Goal: Task Accomplishment & Management: Use online tool/utility

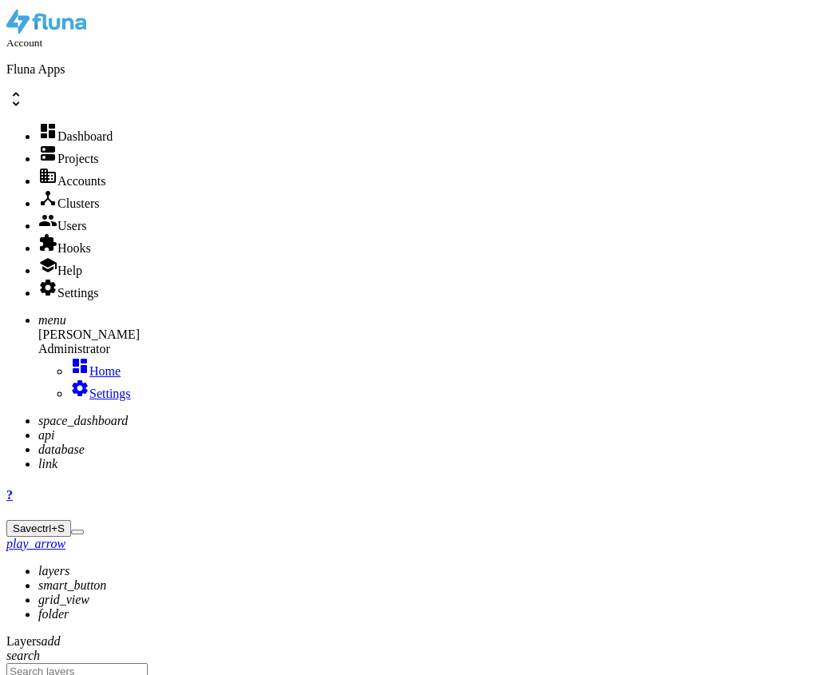
click at [38, 428] on icon "api" at bounding box center [46, 435] width 16 height 14
type input "new"
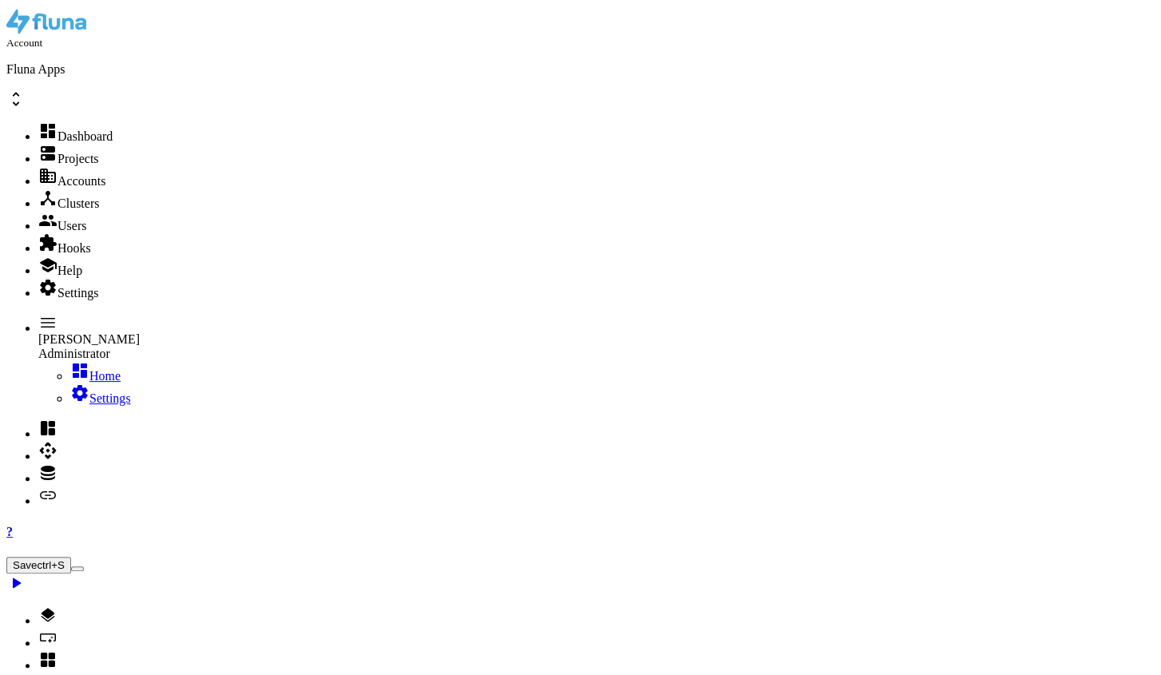
type textarea "},"
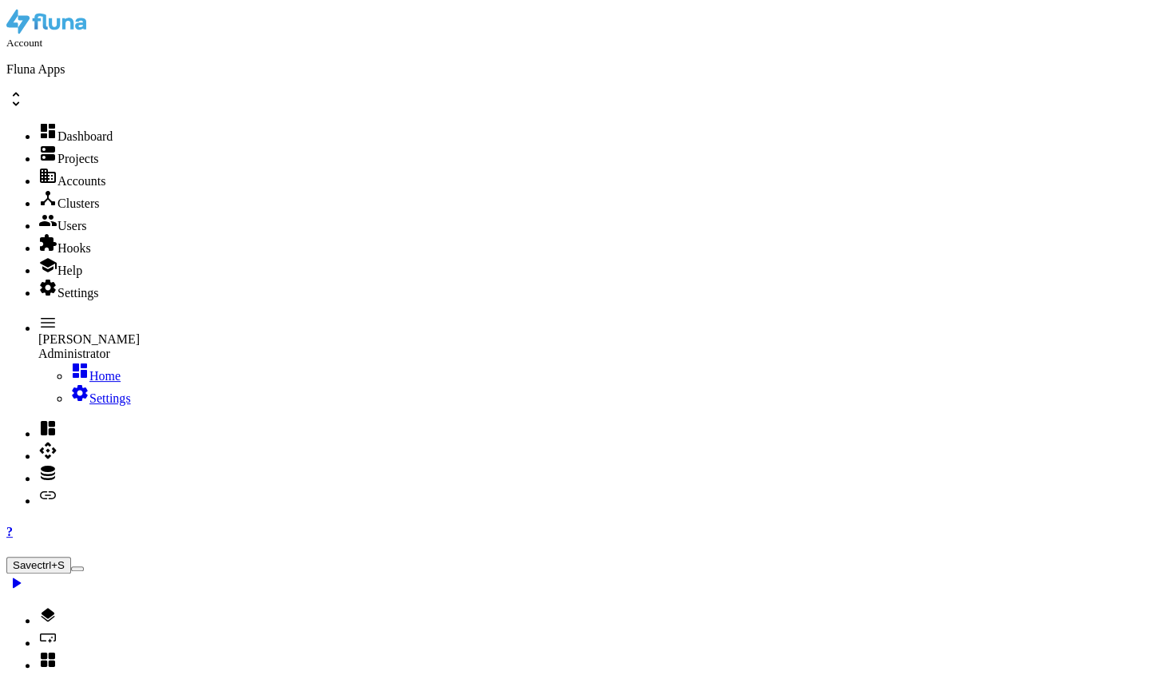
paste textarea "},"
type textarea "}"
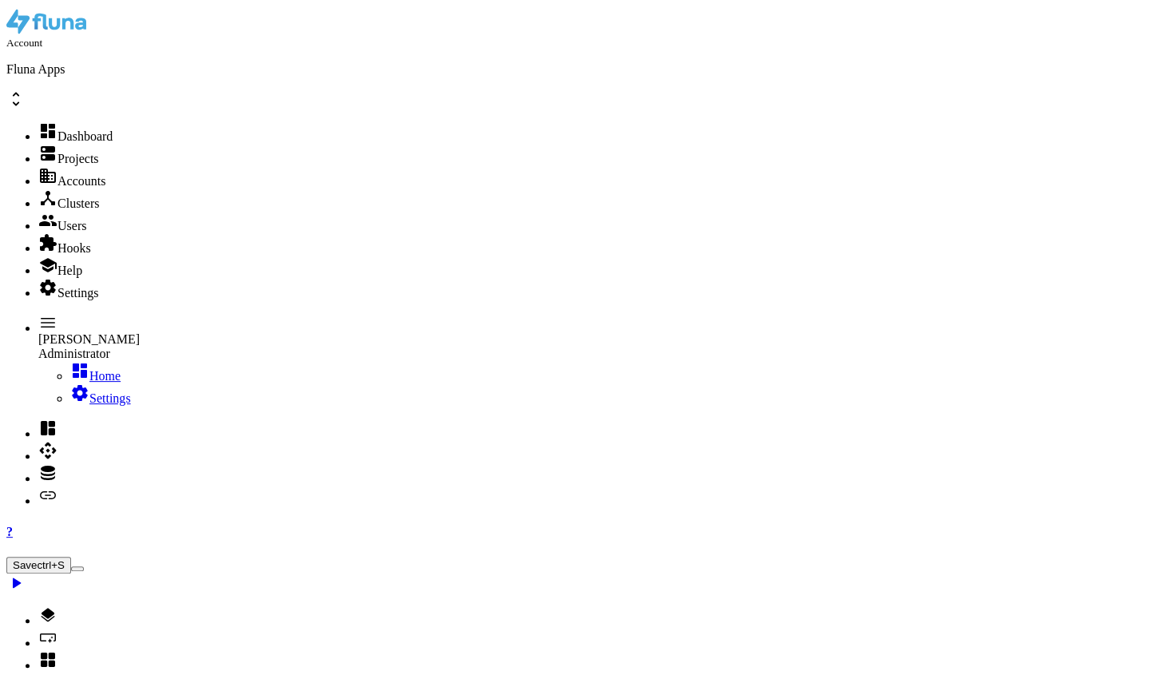
type textarea ""id": "1e7dc513-0f51-46ae-bd4f-c8ce9cc90ce0","
type input "merge"
drag, startPoint x: 431, startPoint y: 331, endPoint x: 640, endPoint y: 339, distance: 209.3
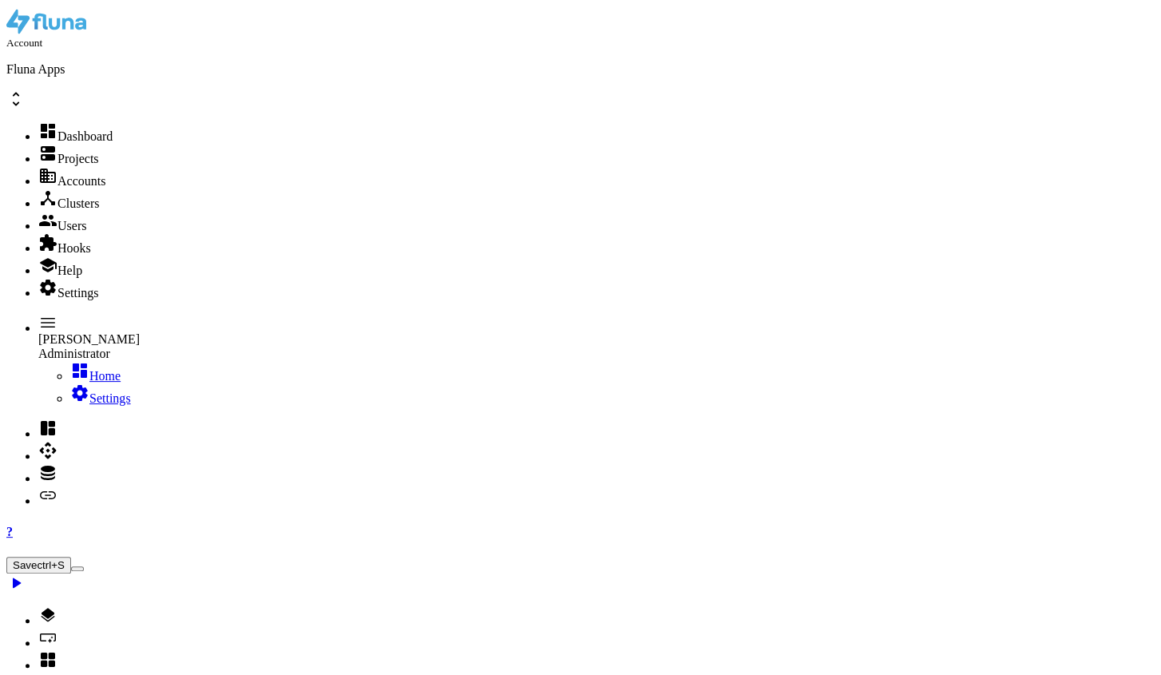
paste textarea "f2a0d2f6-1234-4bcd-9876-abcdef123456"
drag, startPoint x: 455, startPoint y: 488, endPoint x: 733, endPoint y: 493, distance: 277.9
paste textarea "["https://cdn.nickbuilder.com.br/production/d04296cf-3817-48db-915d-10828eec348…"
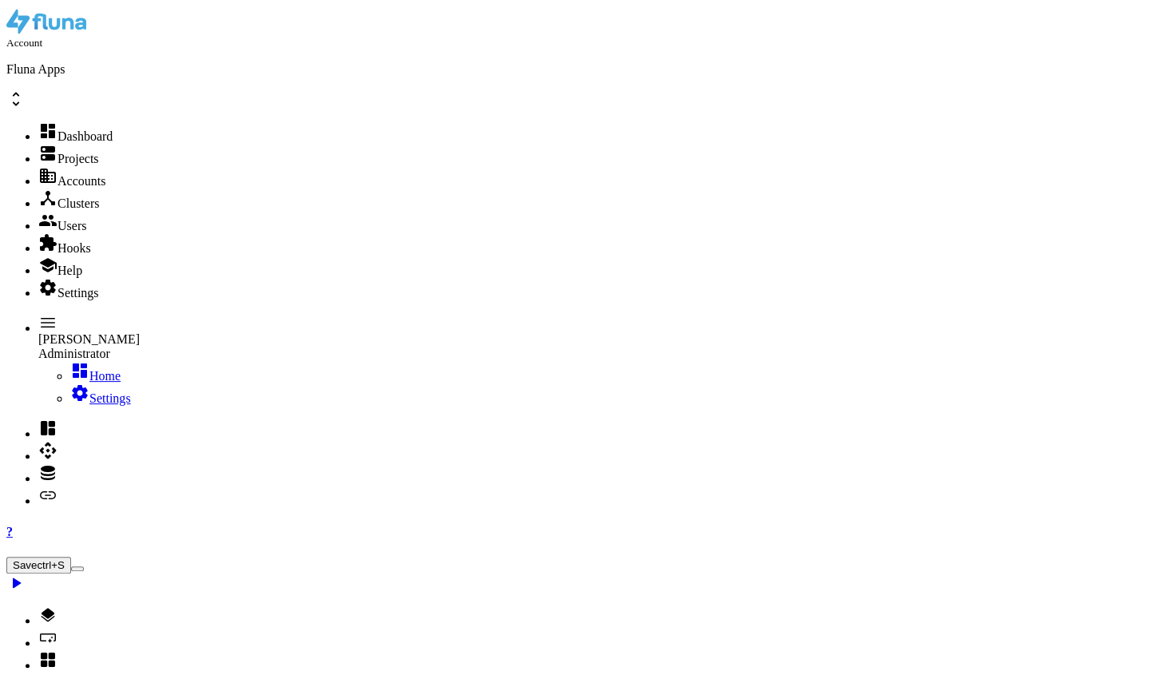
drag, startPoint x: 437, startPoint y: 366, endPoint x: 496, endPoint y: 374, distance: 59.6
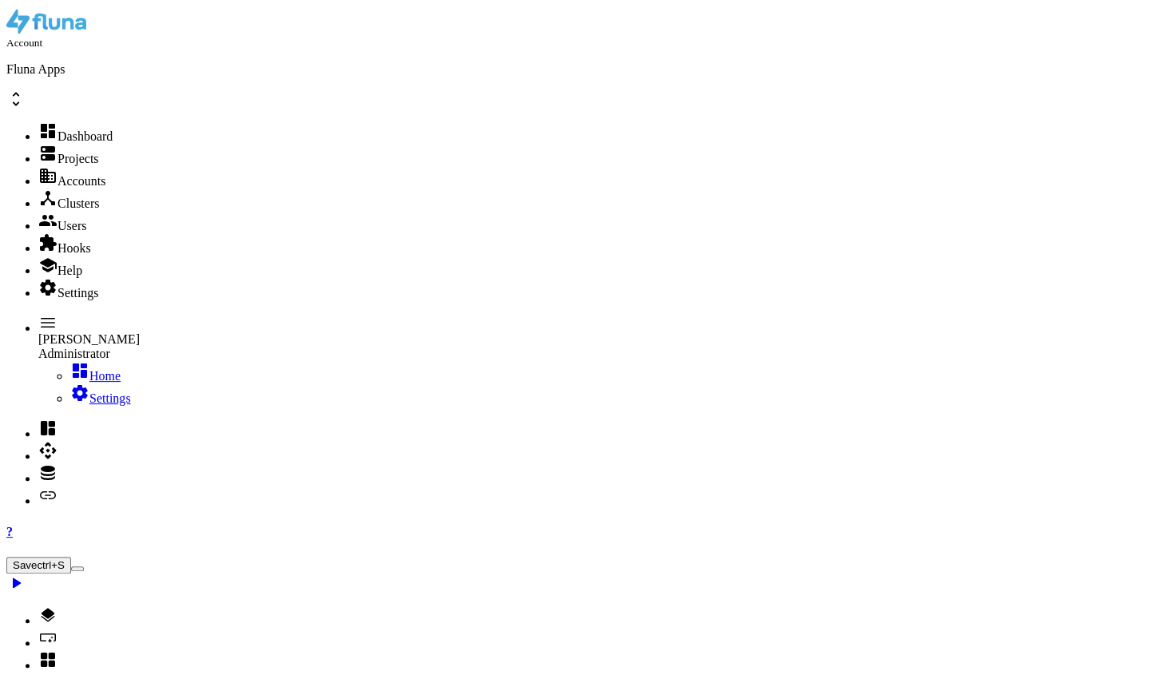
paste textarea "images_to_pdf"
drag, startPoint x: 508, startPoint y: 355, endPoint x: 457, endPoint y: 357, distance: 51.2
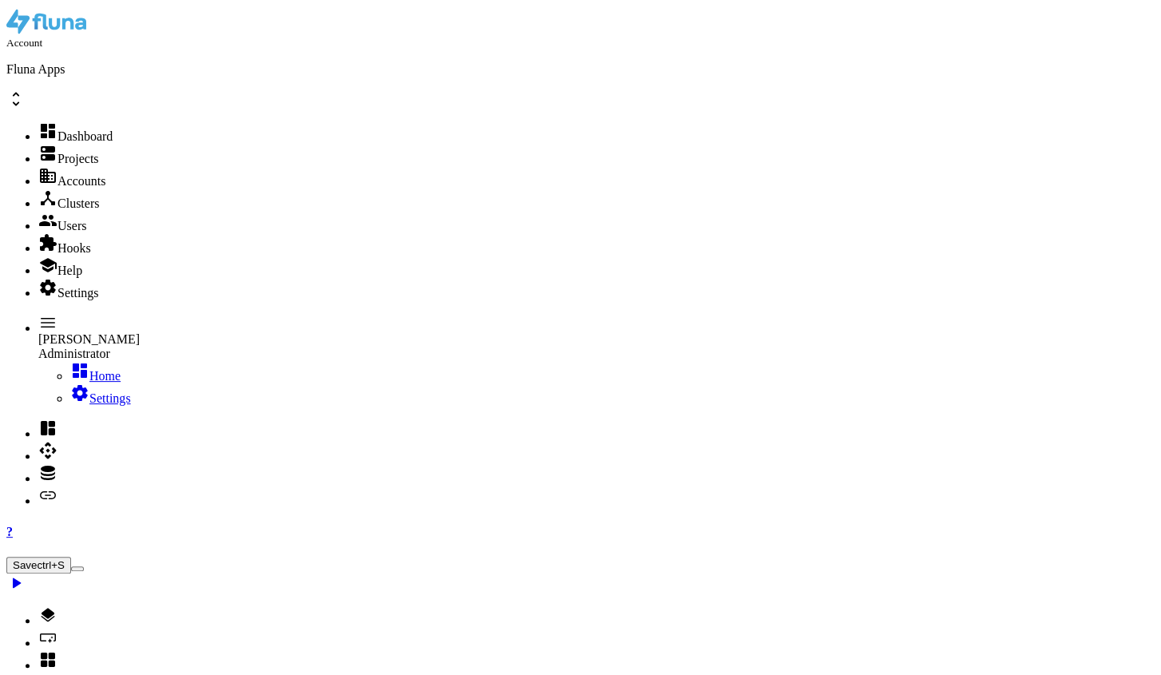
paste textarea "images_to_pdf"
drag, startPoint x: 499, startPoint y: 367, endPoint x: 441, endPoint y: 369, distance: 58.3
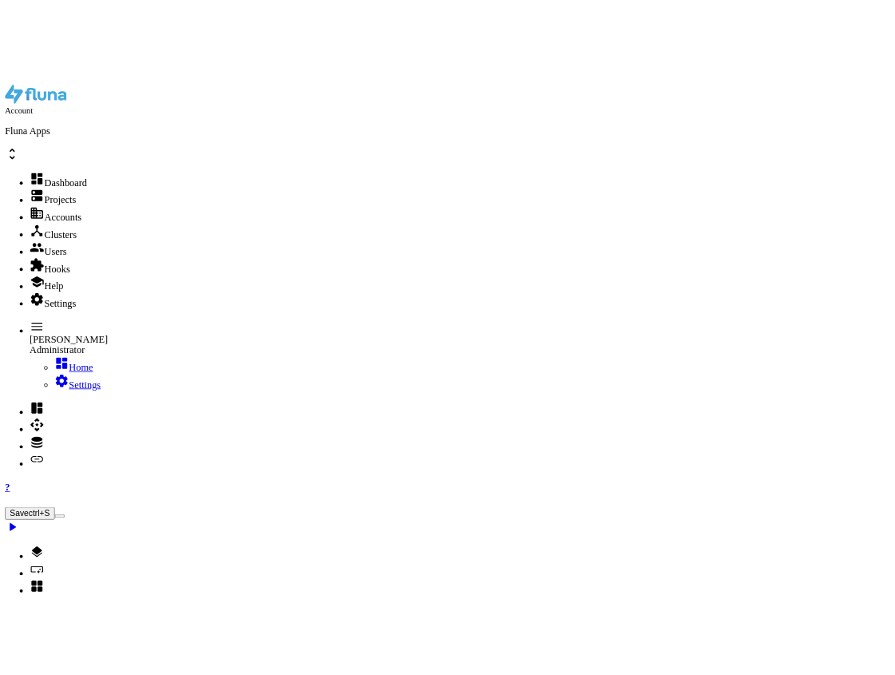
scroll to position [0, 18]
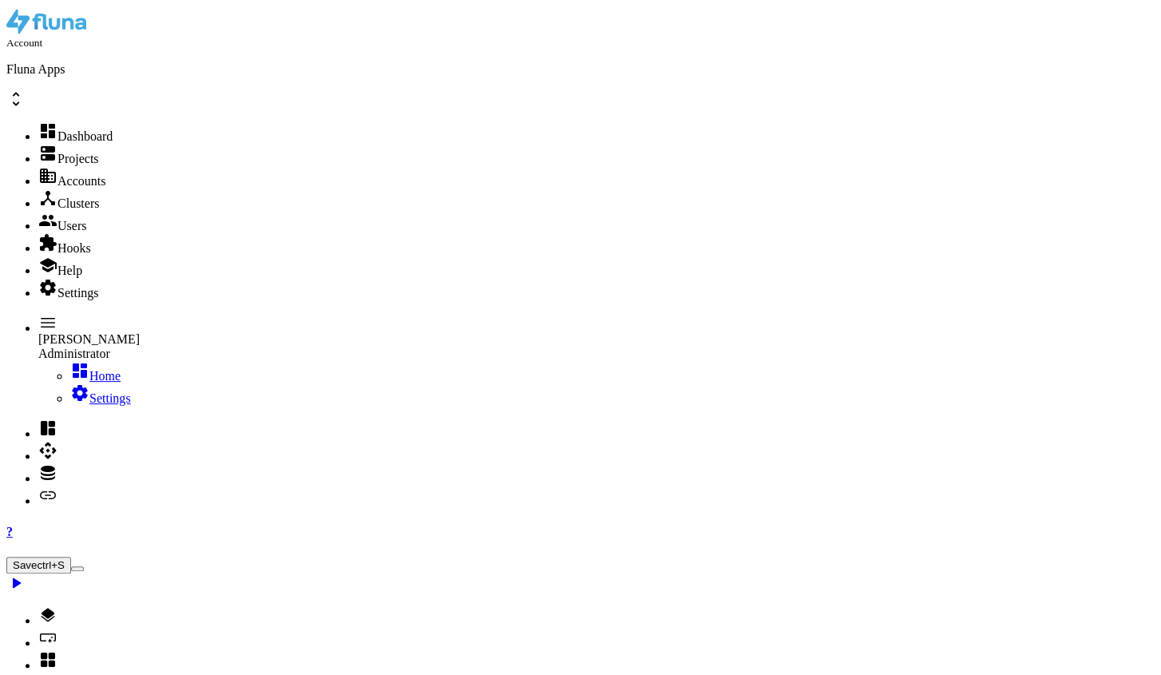
type textarea ""title": "Converter imagens em pdf","
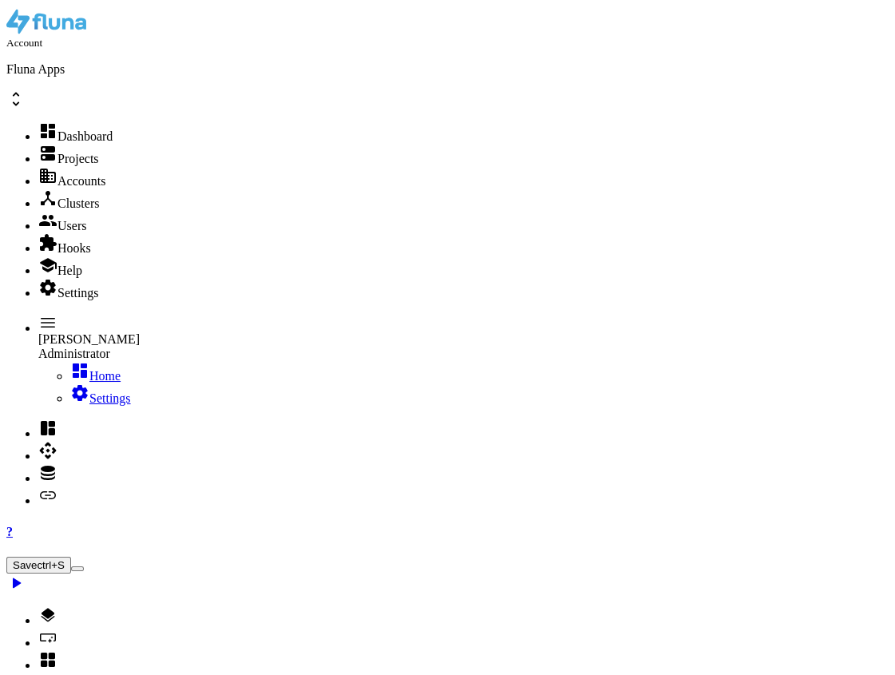
select select
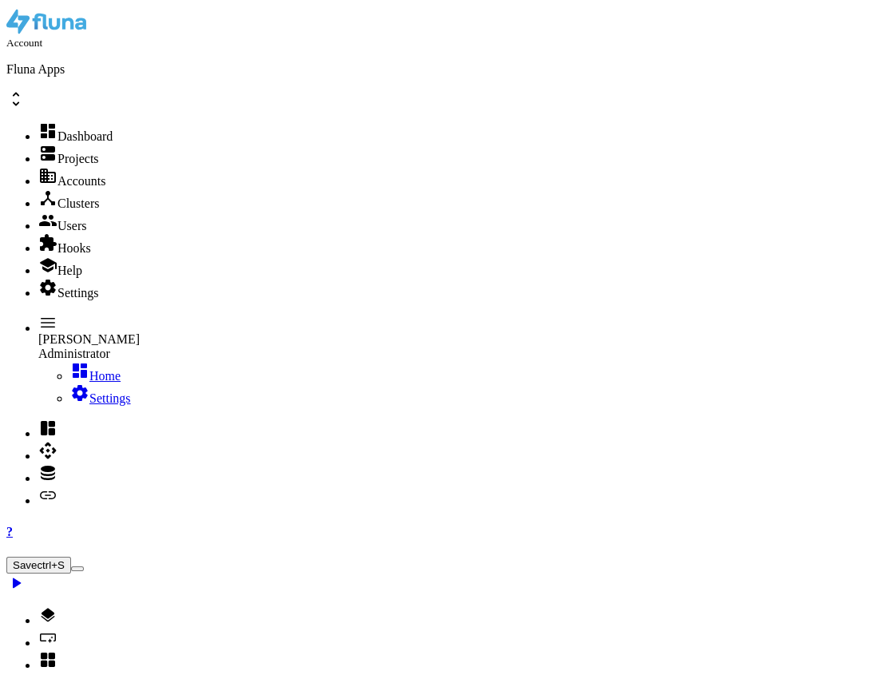
type textarea ""to": ["
type input "converter"
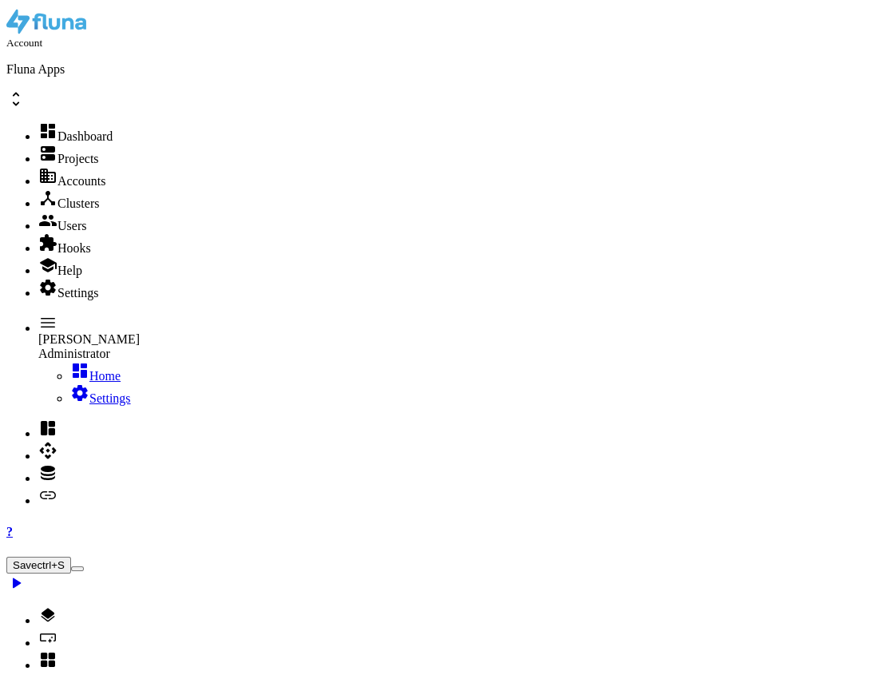
type textarea ""hookName": "images_to_pdf","
select select
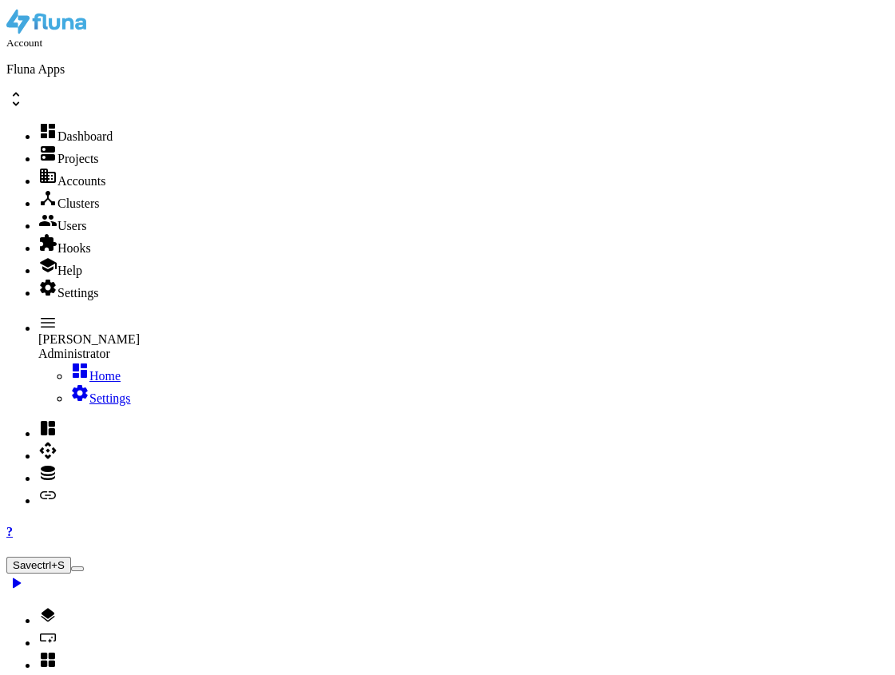
scroll to position [0, 0]
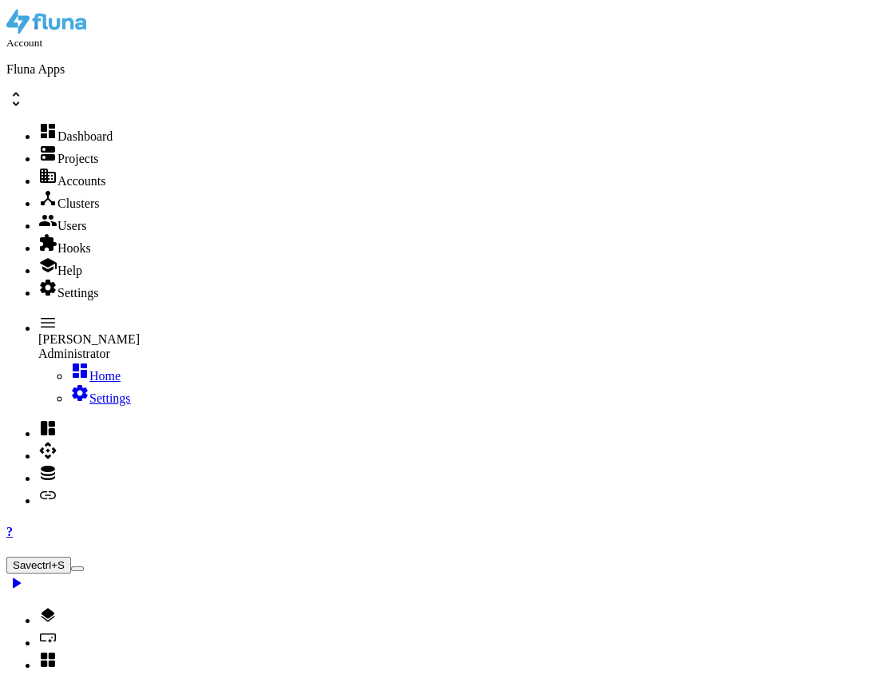
scroll to position [1150, 0]
type textarea "{"
type input "f2a0d2f6-1234-4bcd-9876-abcdef123456"
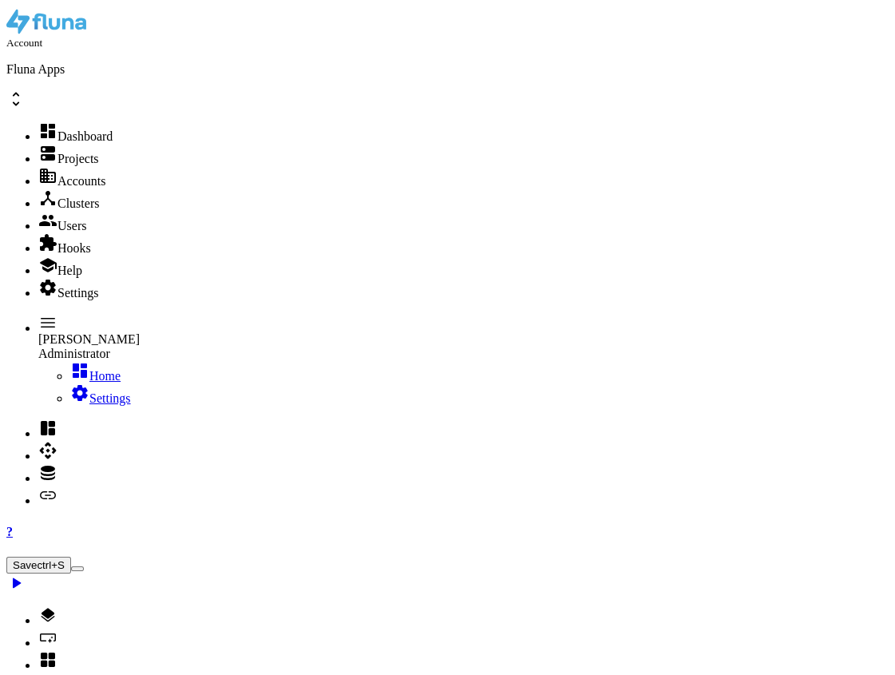
scroll to position [0, 0]
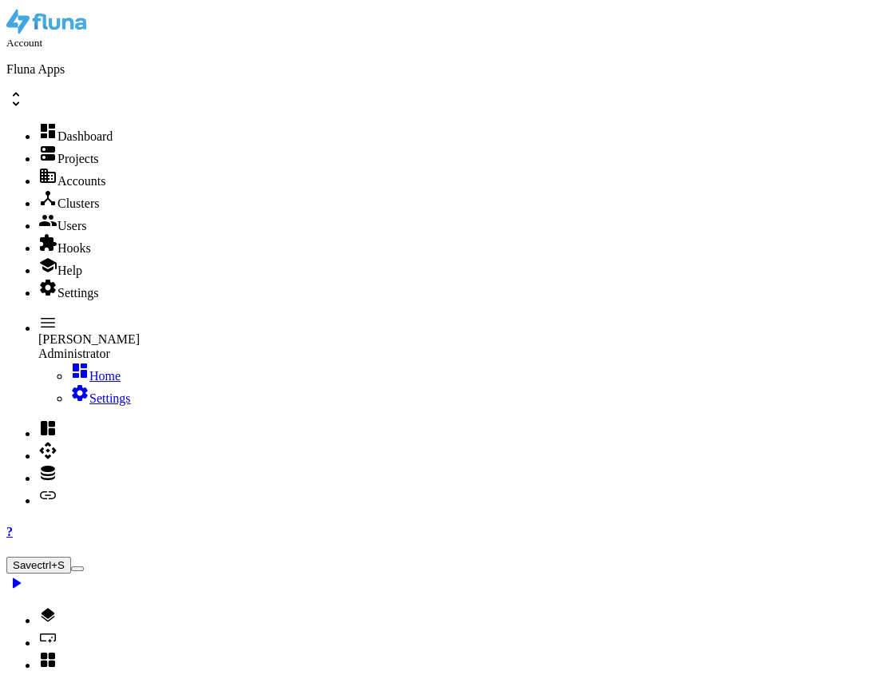
type input "Convert images"
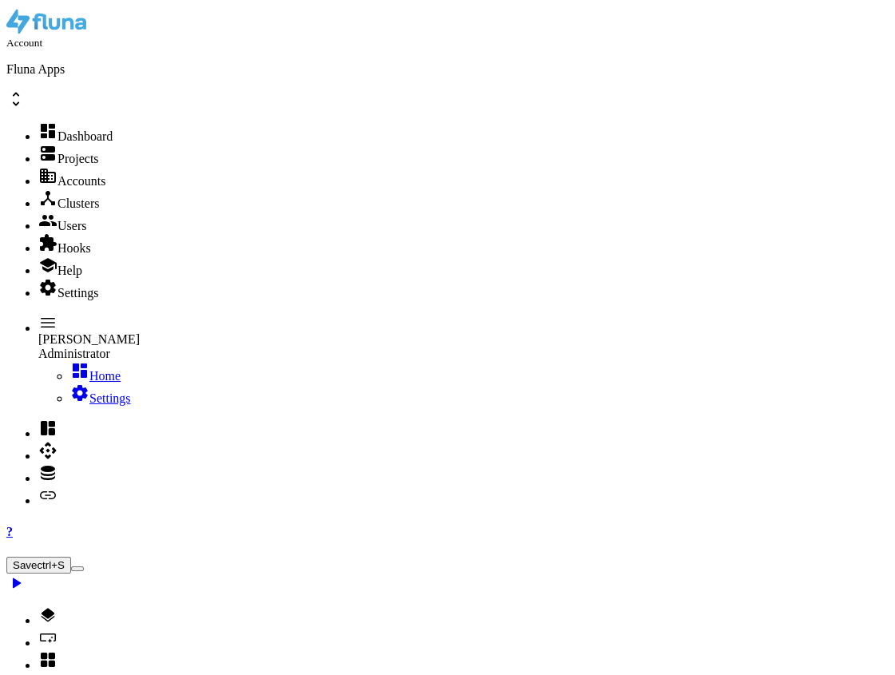
paste textarea "f2a0d2f6-1234-4bcd-9876-abcdef123456"
type textarea "} ]"
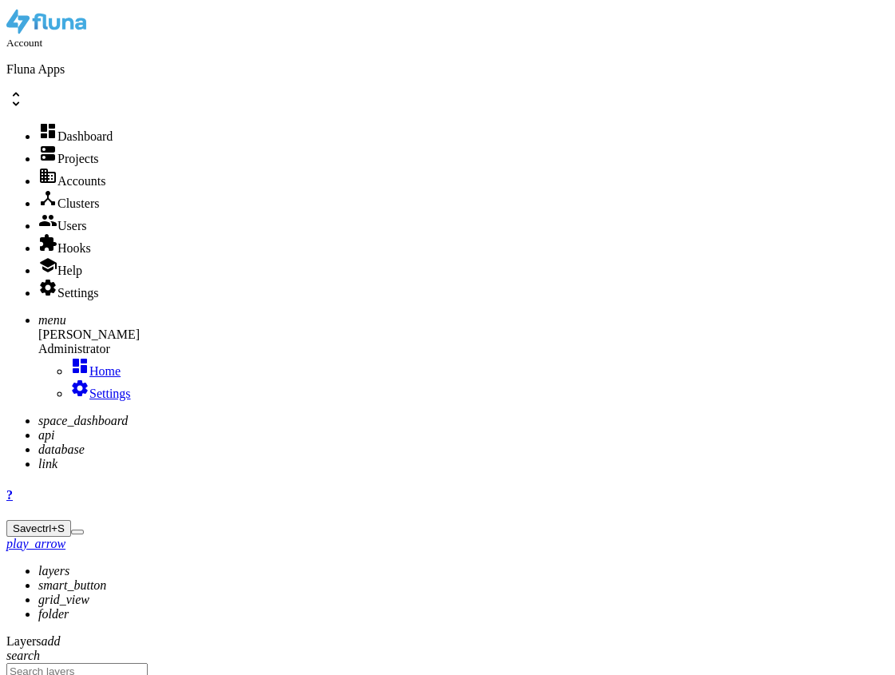
click at [38, 428] on icon "api" at bounding box center [46, 435] width 16 height 14
type input "new"
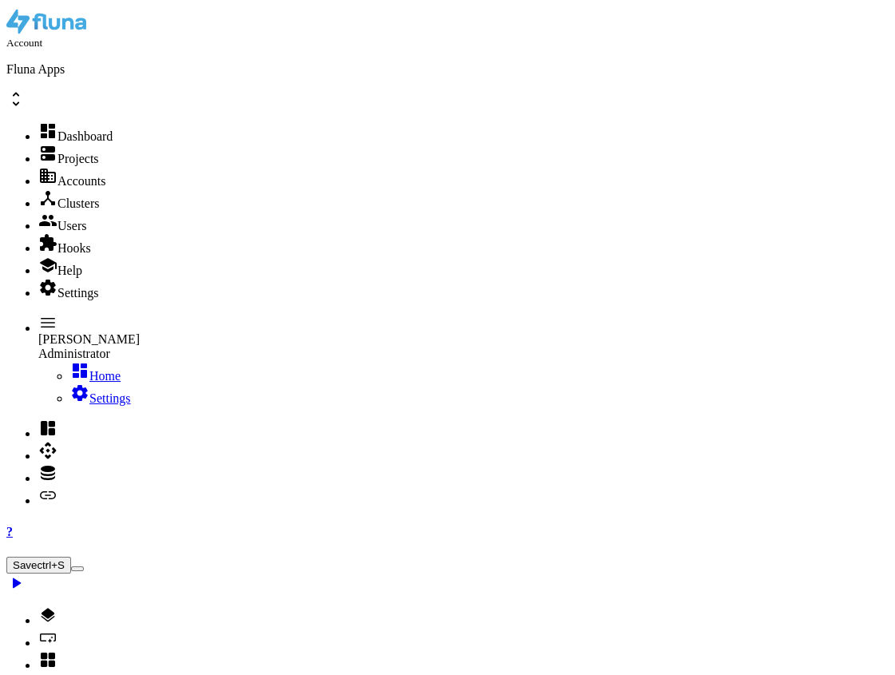
paste textarea
type textarea "]"
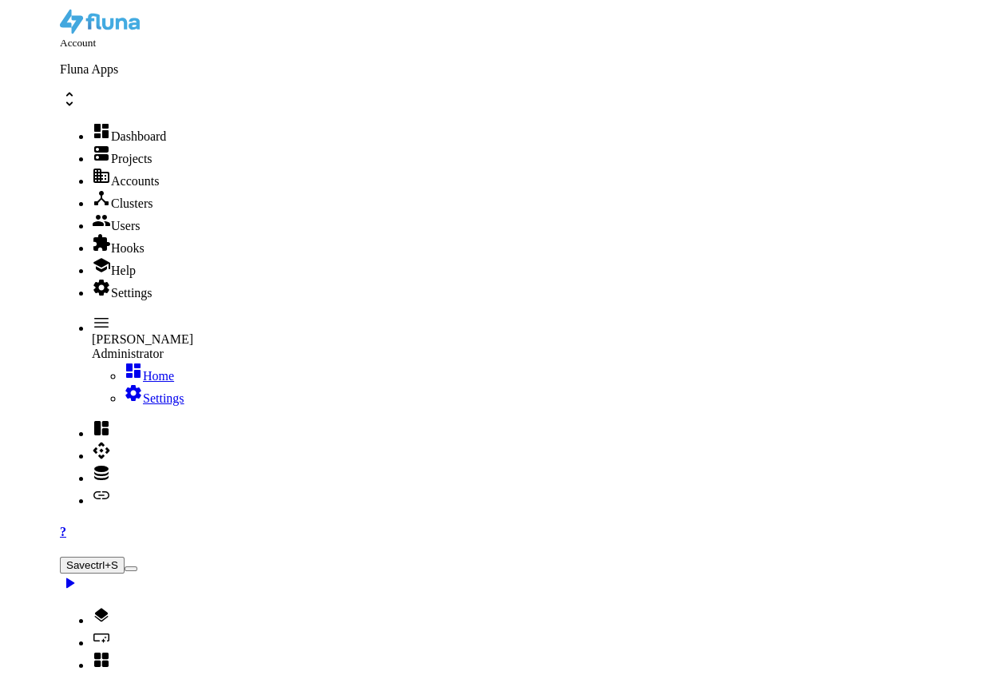
scroll to position [1832, 0]
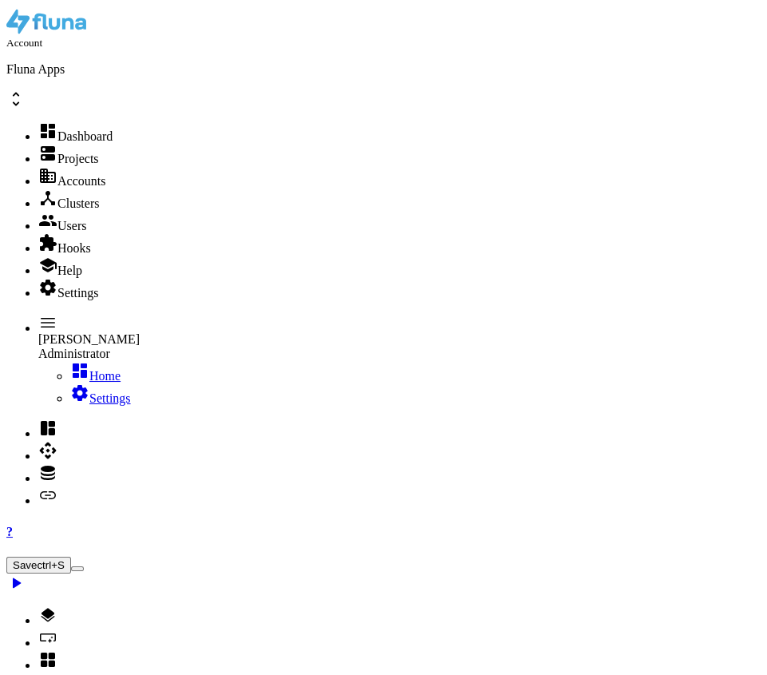
select select
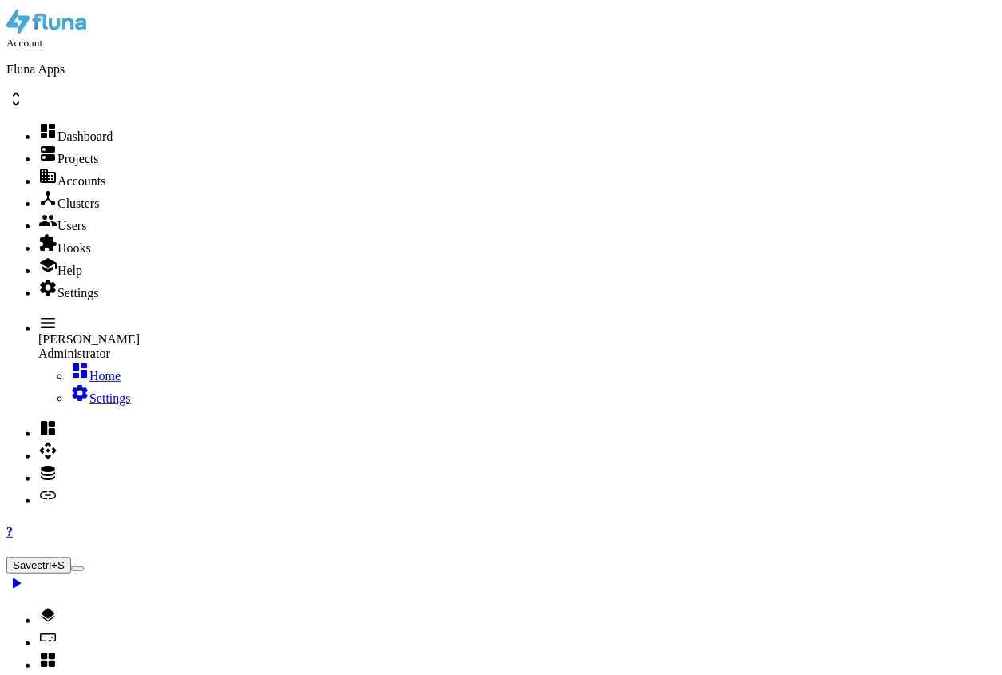
select select
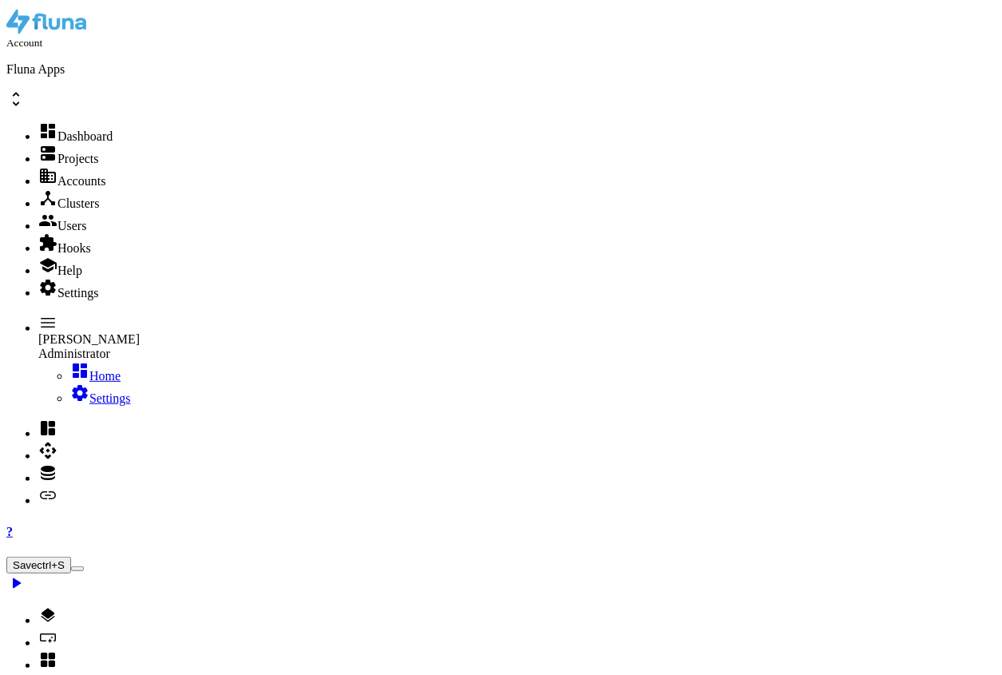
drag, startPoint x: 434, startPoint y: 366, endPoint x: 640, endPoint y: 365, distance: 205.2
paste textarea "53a6de9e-4cb9-4f28-a345-88d5c336aa31"
type textarea ""hookId": "53a6de9e-4cb9-4f28-a345-88d5c336aa31","
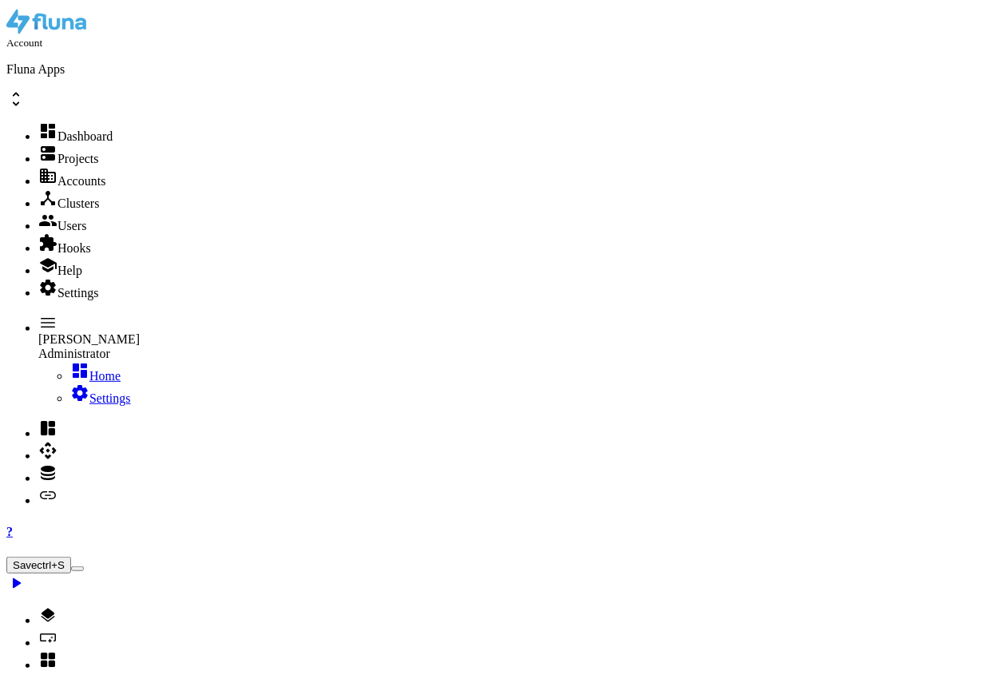
select select
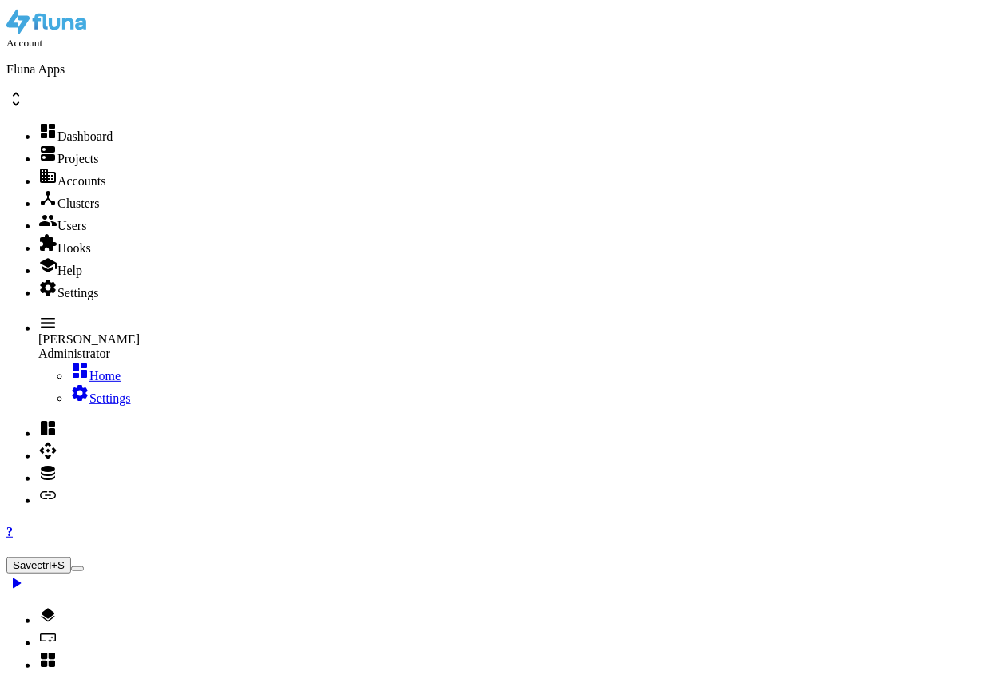
scroll to position [2, 0]
type textarea ""id": "fcb8c92d-7daa-4b12-984e-bf2dbbe6a58a","
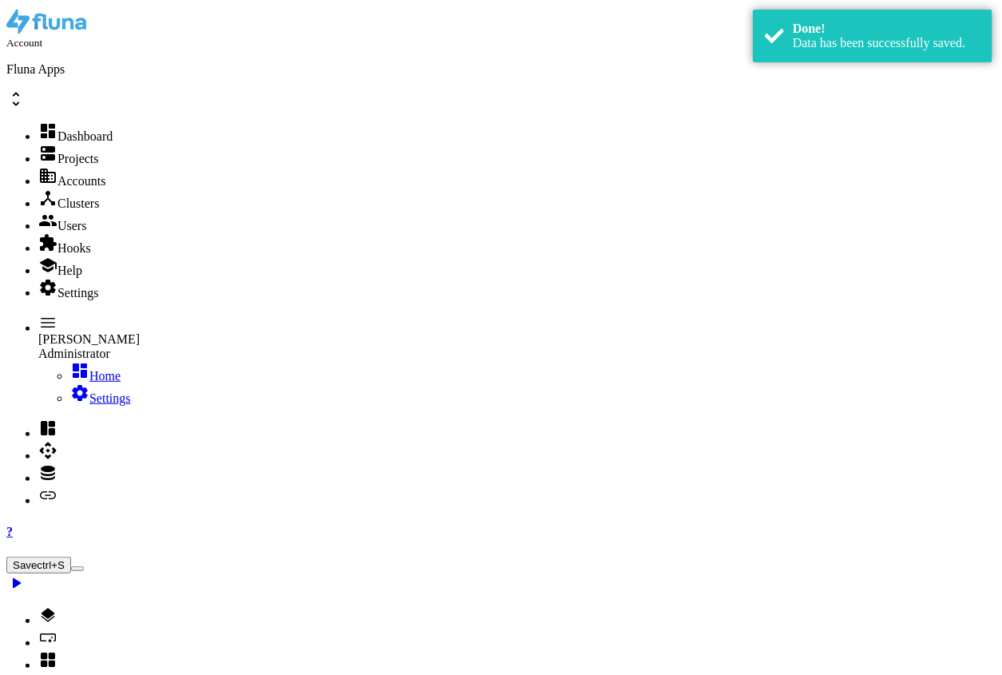
select select
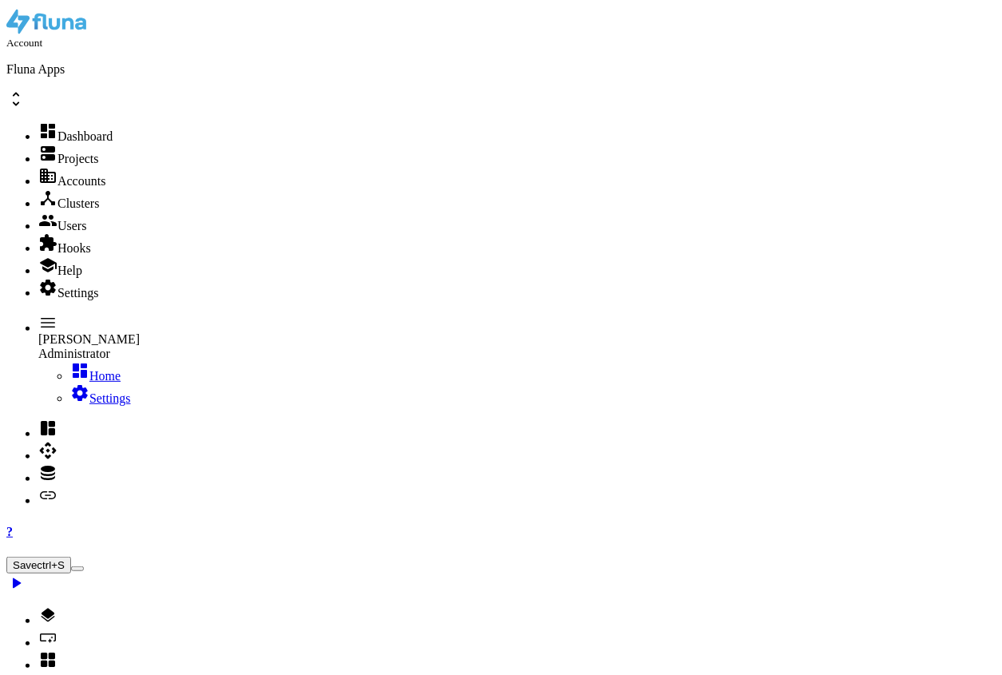
scroll to position [2, 0]
type textarea ""y": -242,"
type input "jinja"
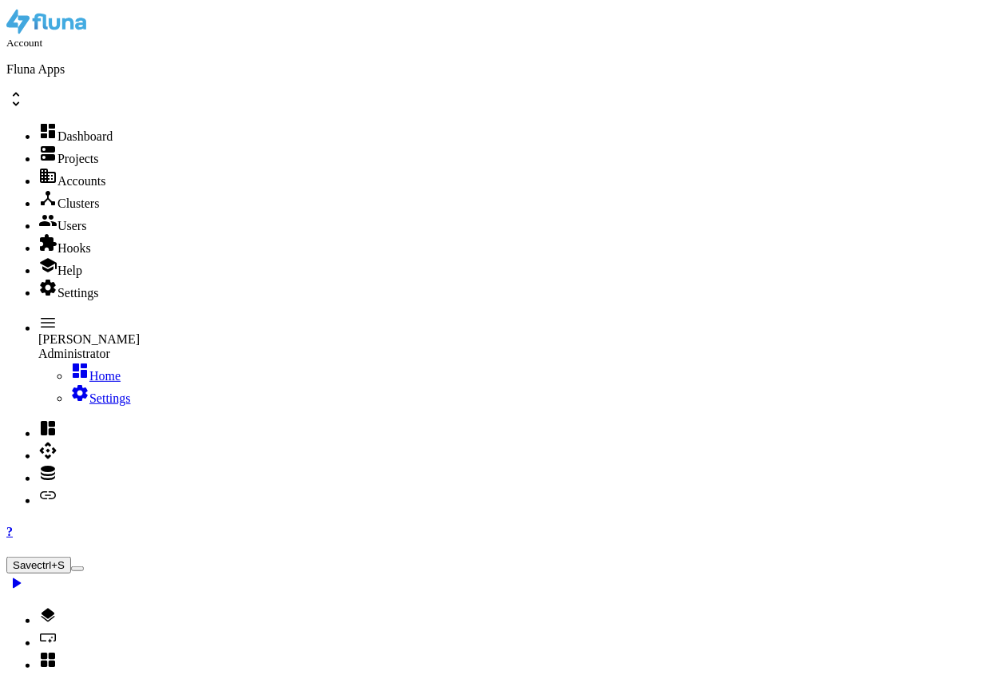
type textarea ""hookId": "1fd961bb-7efd-4e1d-a6db-87b3e4ced508","
drag, startPoint x: 431, startPoint y: 332, endPoint x: 643, endPoint y: 328, distance: 211.6
type input "conver"
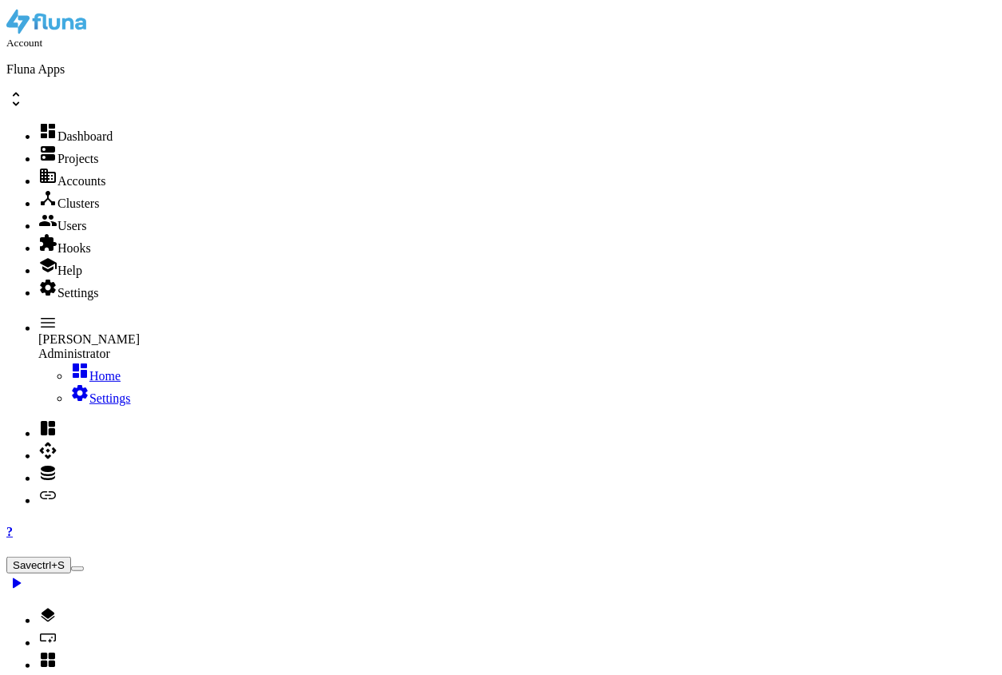
drag, startPoint x: 433, startPoint y: 334, endPoint x: 642, endPoint y: 333, distance: 209.2
paste textarea "1fd961bb-7efd-4e1d-a6db-87b3e4ced508"
type textarea ""hookId": "1fd961bb-7efd-4e1d-a6db-87b3e4ced508","
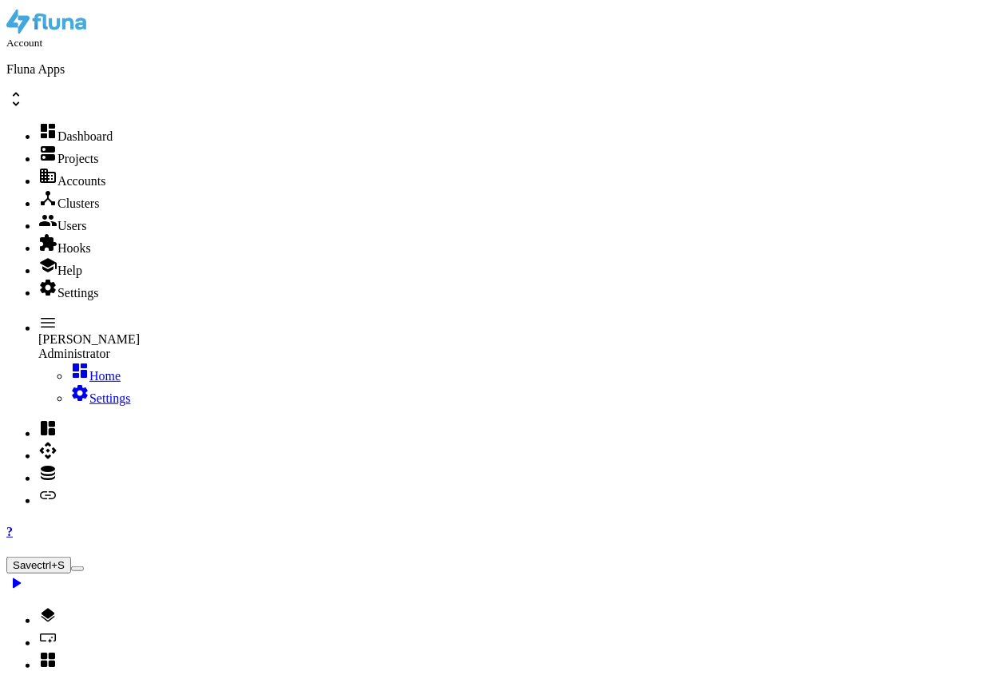
select select
type textarea ""hookId": "1fd961bb-7efd-4e1d-a6db-87b3e4ced508","
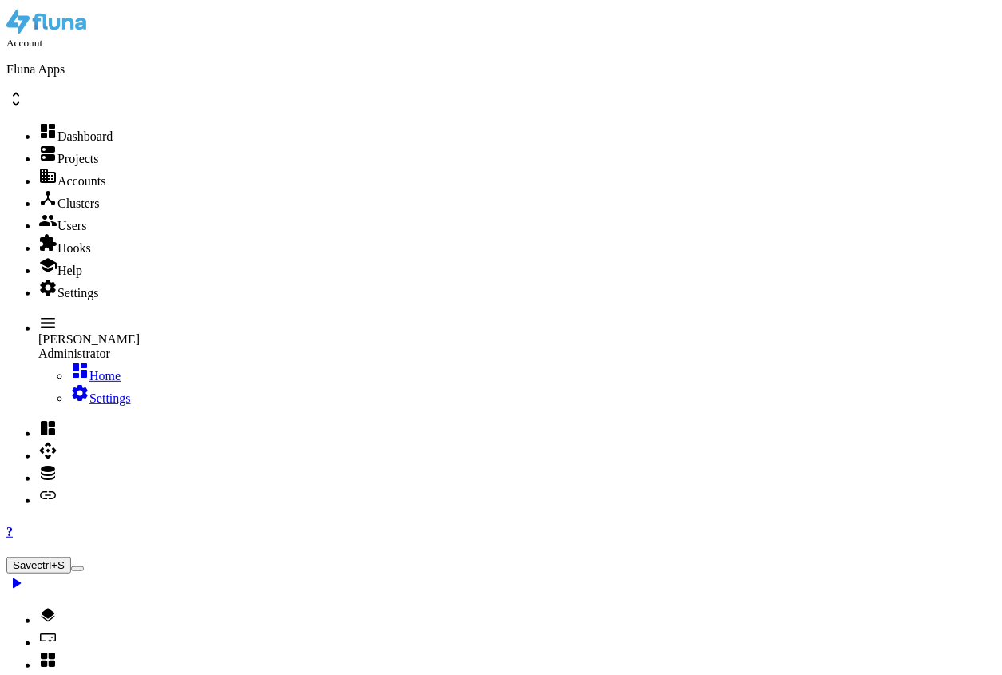
drag, startPoint x: 434, startPoint y: 337, endPoint x: 641, endPoint y: 335, distance: 207.6
type input "jija"
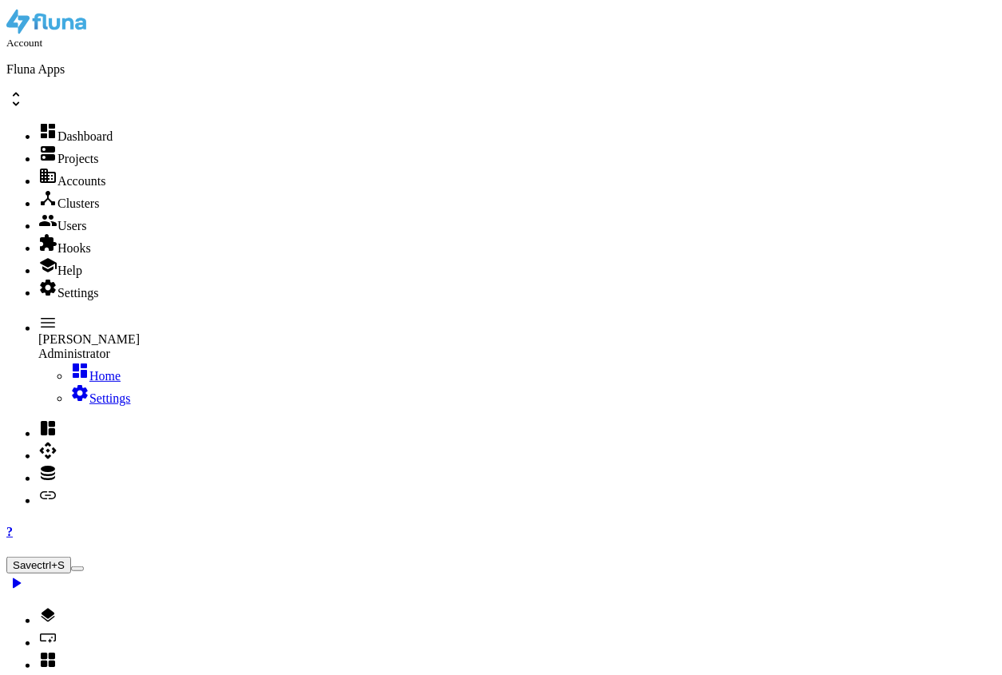
type textarea "{"
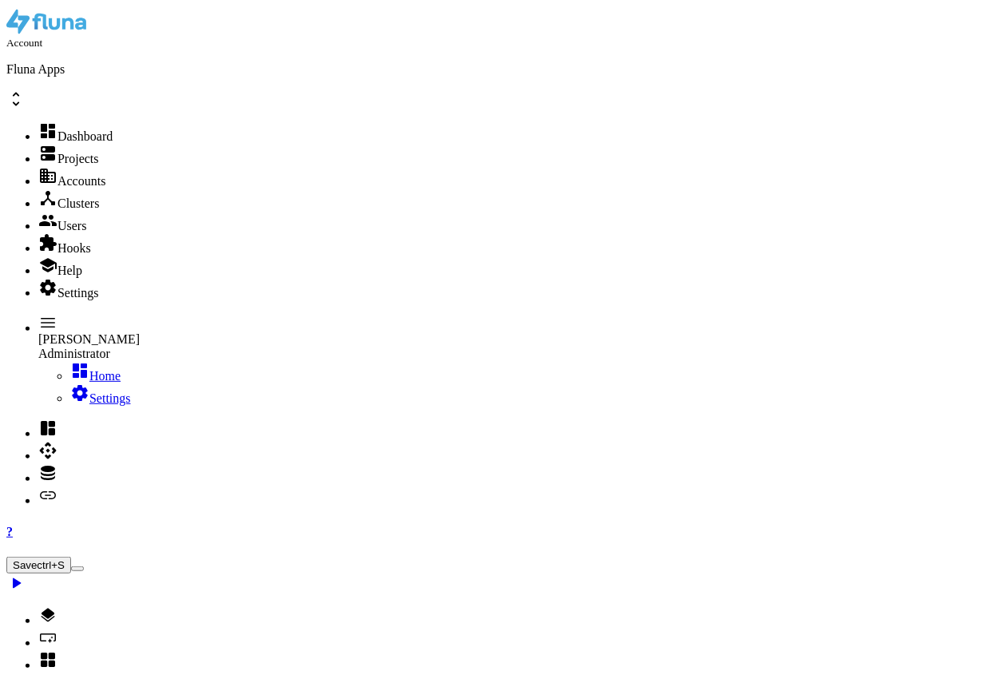
type input "conver"
drag, startPoint x: 433, startPoint y: 334, endPoint x: 642, endPoint y: 334, distance: 209.2
paste textarea "f2a0d2f6-1234-4bcd-9876-abcdef123456"
type textarea "} ]"
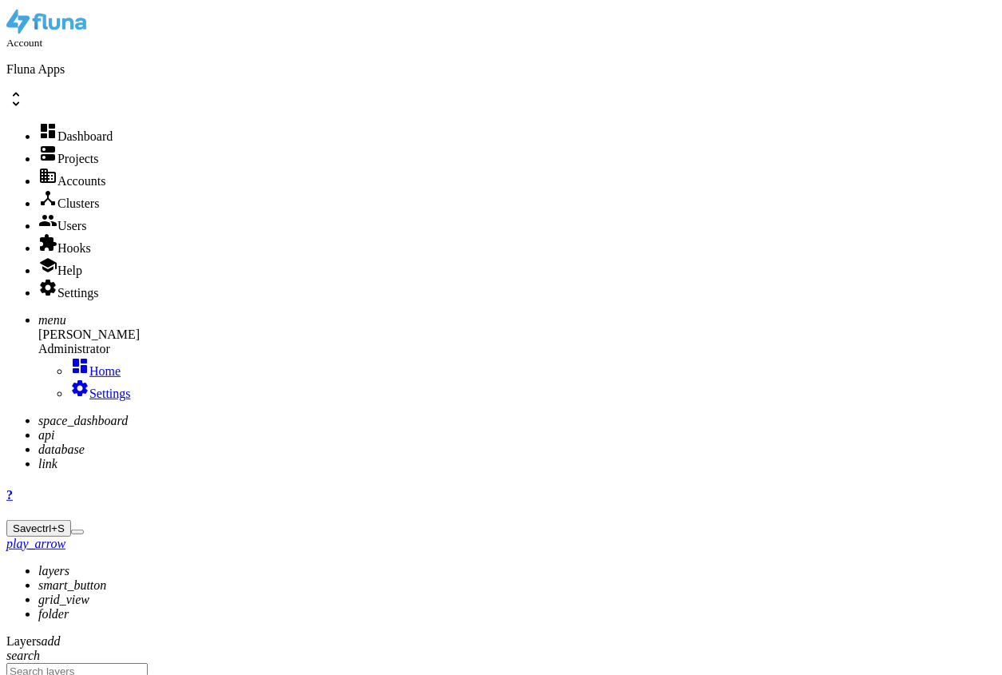
click at [38, 428] on icon "api" at bounding box center [46, 435] width 16 height 14
type input "new"
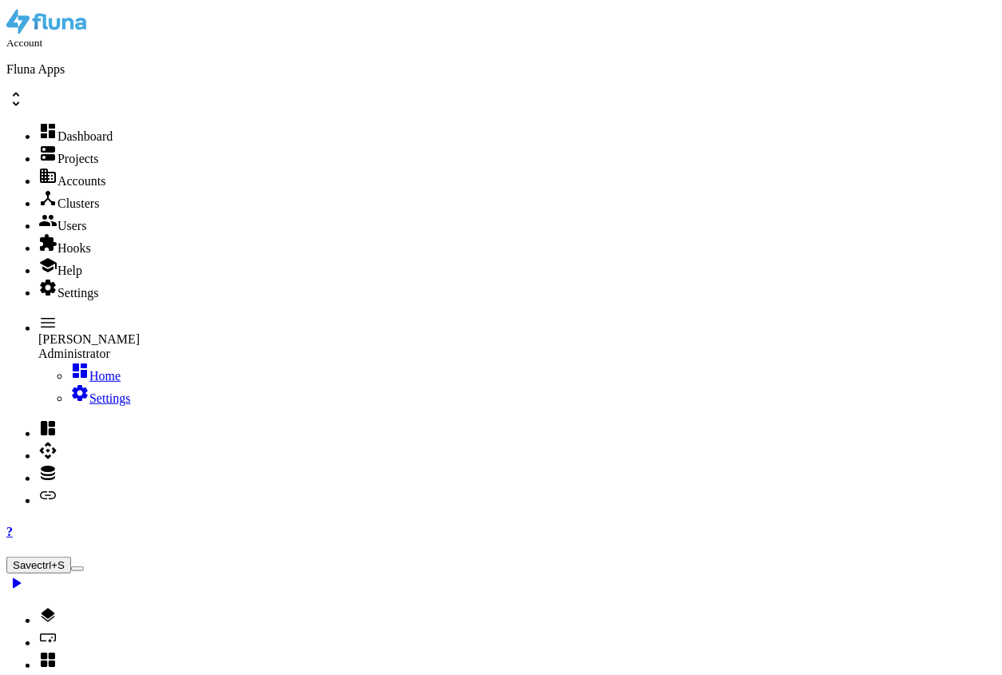
paste textarea
type textarea "]"
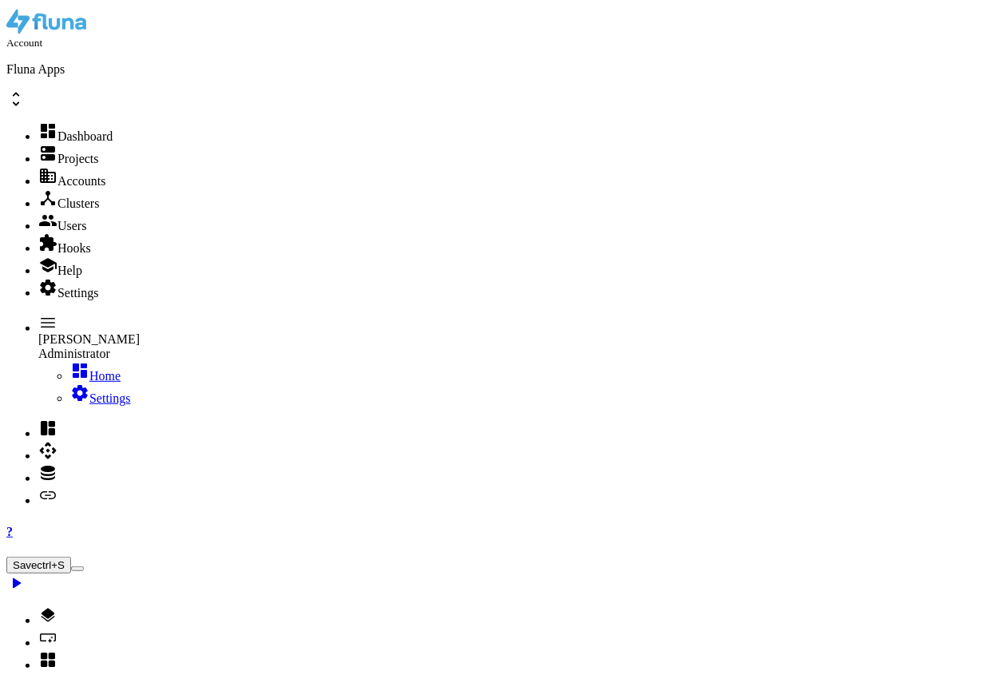
select select
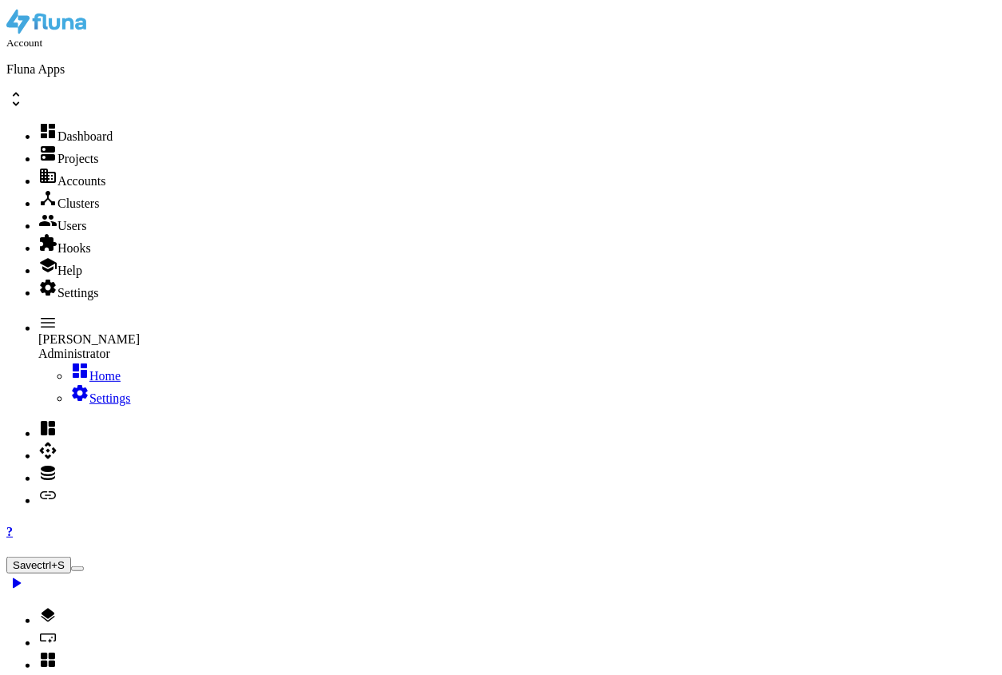
select select
type textarea ""info": {"
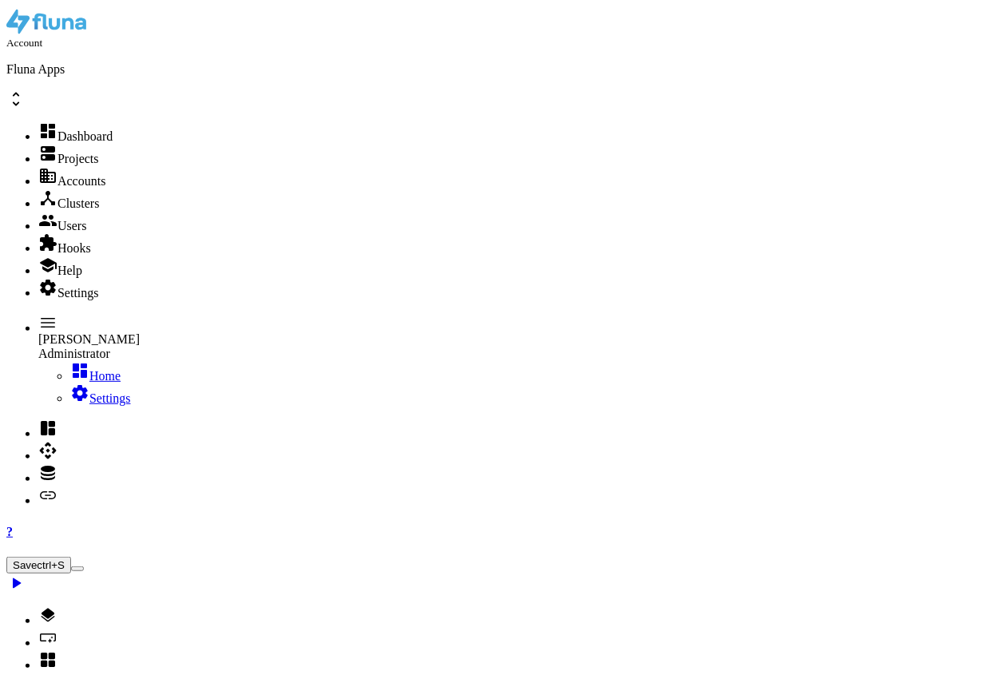
type input "v"
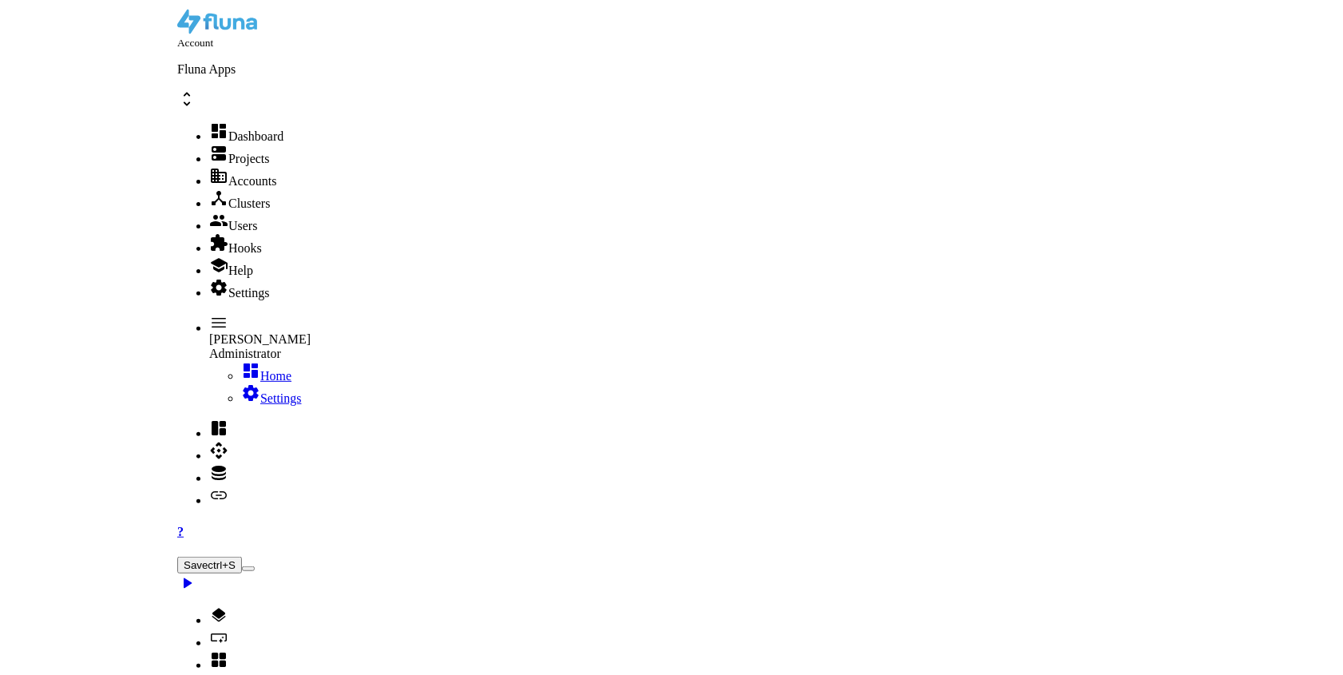
scroll to position [521, 0]
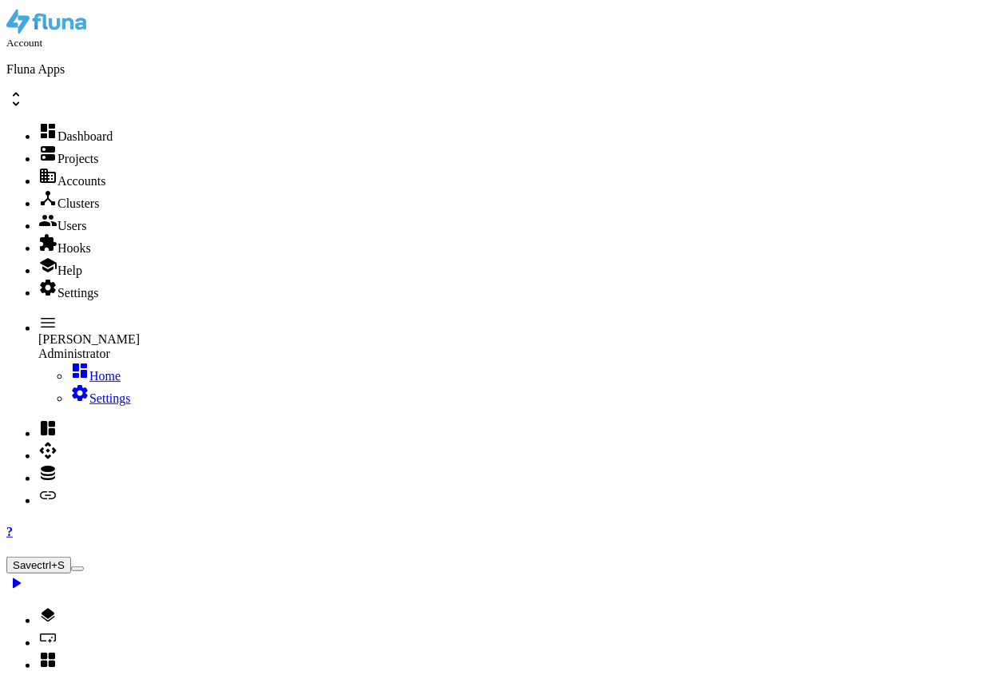
type input "converter"
type textarea ""hookId": "f2a0d2f6-1234-4bcd-9876-abcdef123456","
drag, startPoint x: 433, startPoint y: 269, endPoint x: 640, endPoint y: 271, distance: 206.8
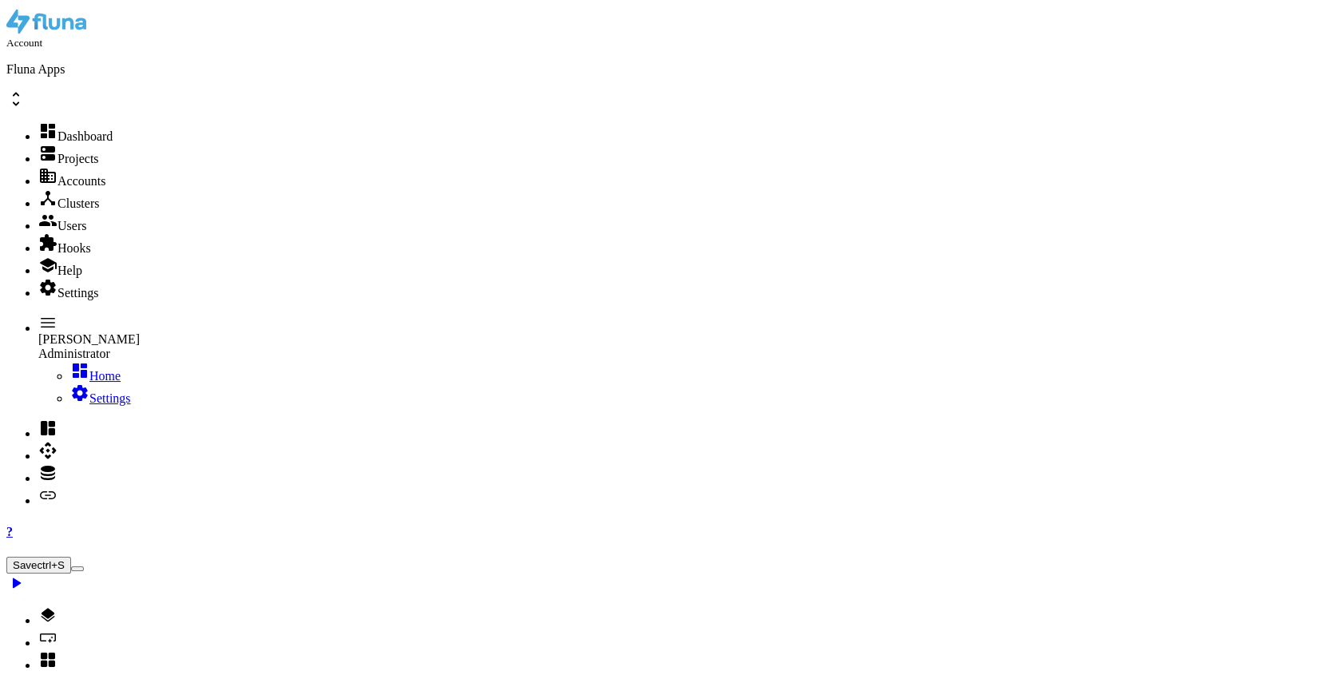
drag, startPoint x: 1303, startPoint y: 629, endPoint x: 1301, endPoint y: 583, distance: 46.4
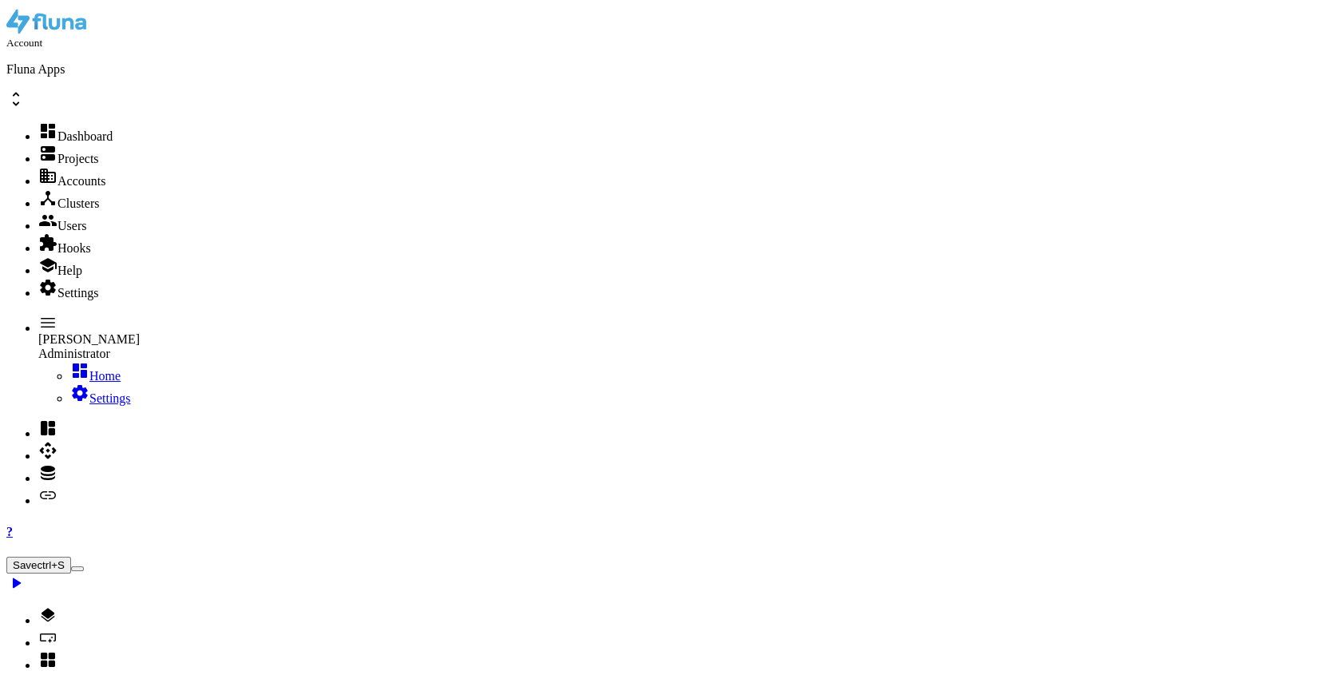
scroll to position [271, 0]
drag, startPoint x: 1134, startPoint y: 495, endPoint x: 965, endPoint y: 496, distance: 169.3
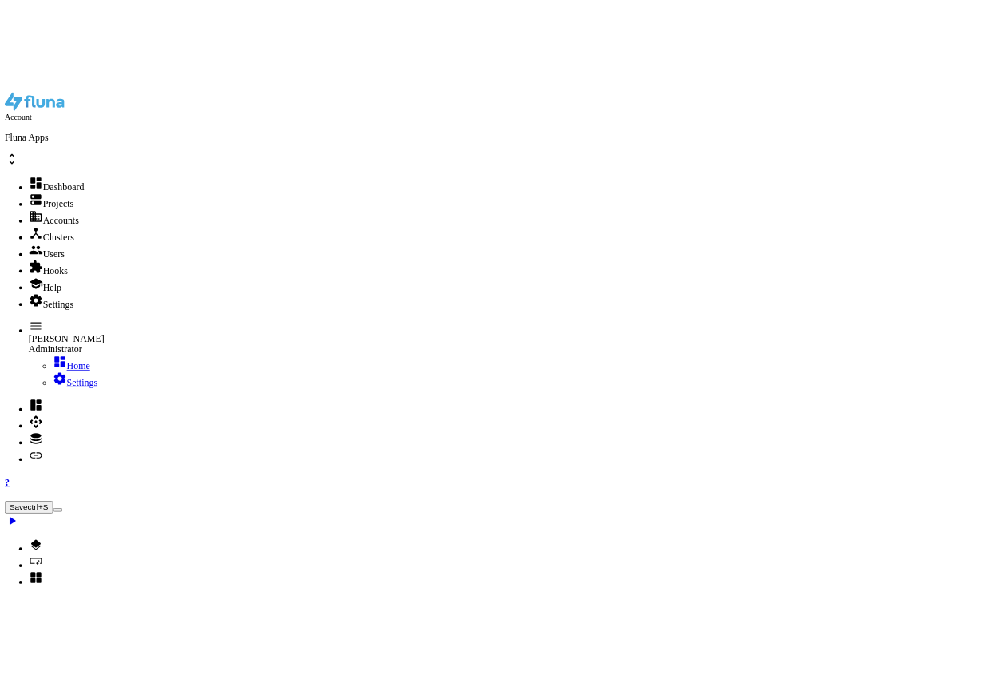
scroll to position [101, 0]
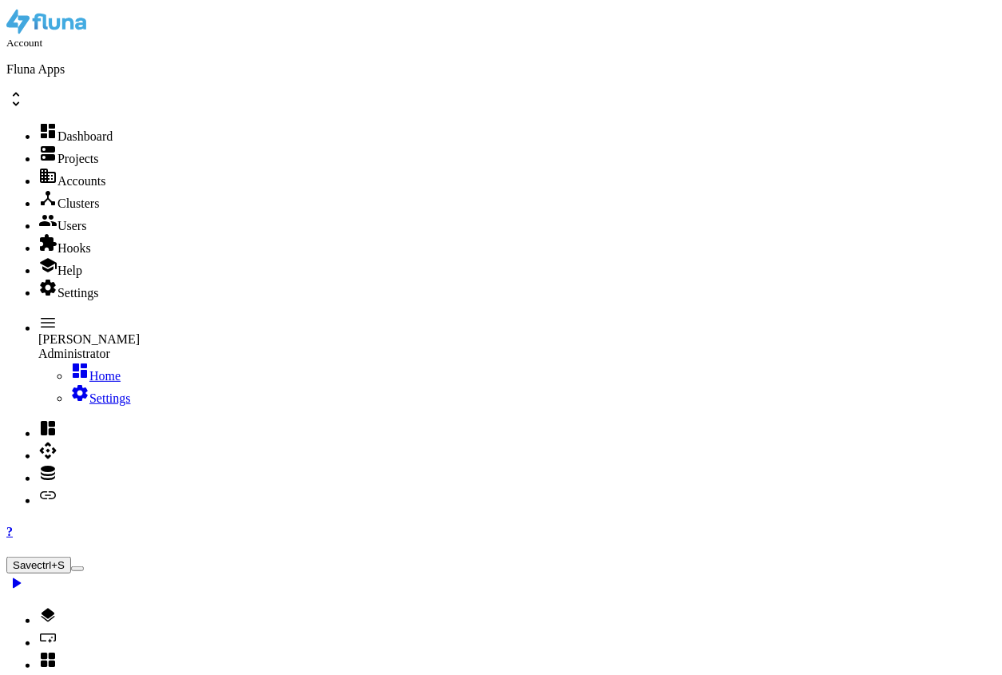
select select
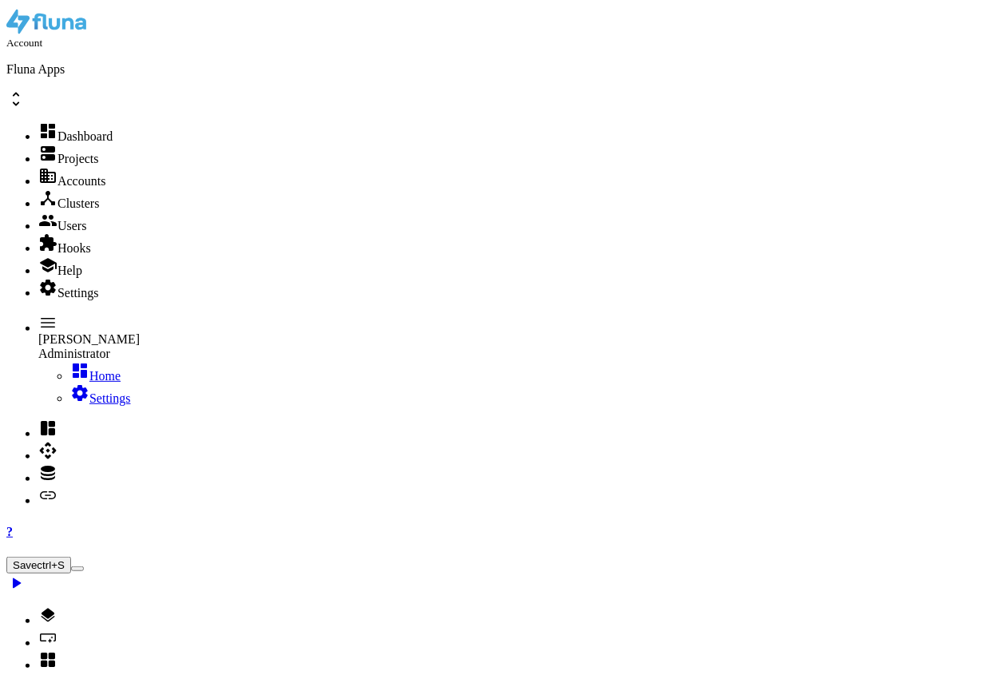
type input "uuid"
drag, startPoint x: 945, startPoint y: 405, endPoint x: 826, endPoint y: 394, distance: 119.5
paste textarea "8f0b246f-ba1c-47ab-9b42-88d4d7673288"
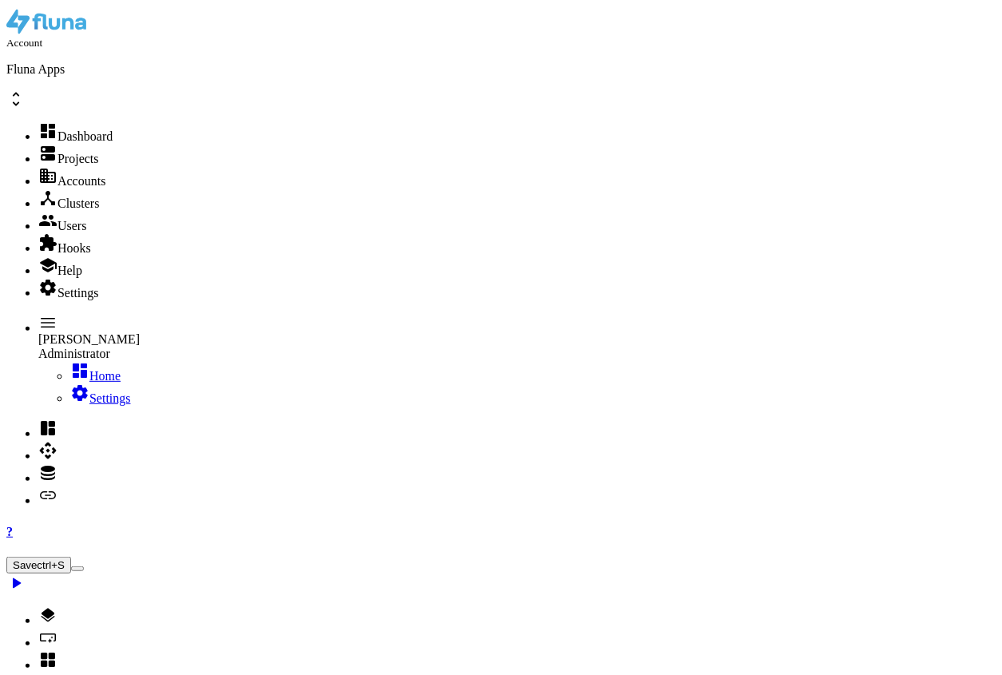
drag, startPoint x: 876, startPoint y: 409, endPoint x: 929, endPoint y: 423, distance: 54.6
type textarea ""name": "output:bb44b16f-1022-4e4f-9a3f-b5bfc5badaef:0.name""
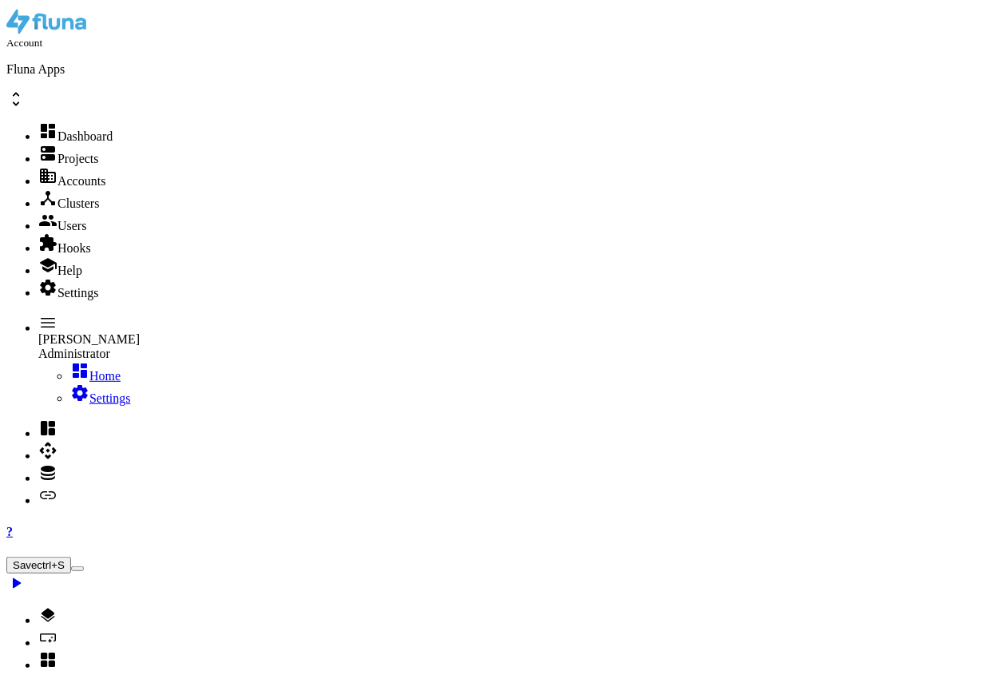
type textarea "},"
type input "bb44b16f-1022-4e4f-9a3f-b5bfc5badaef"
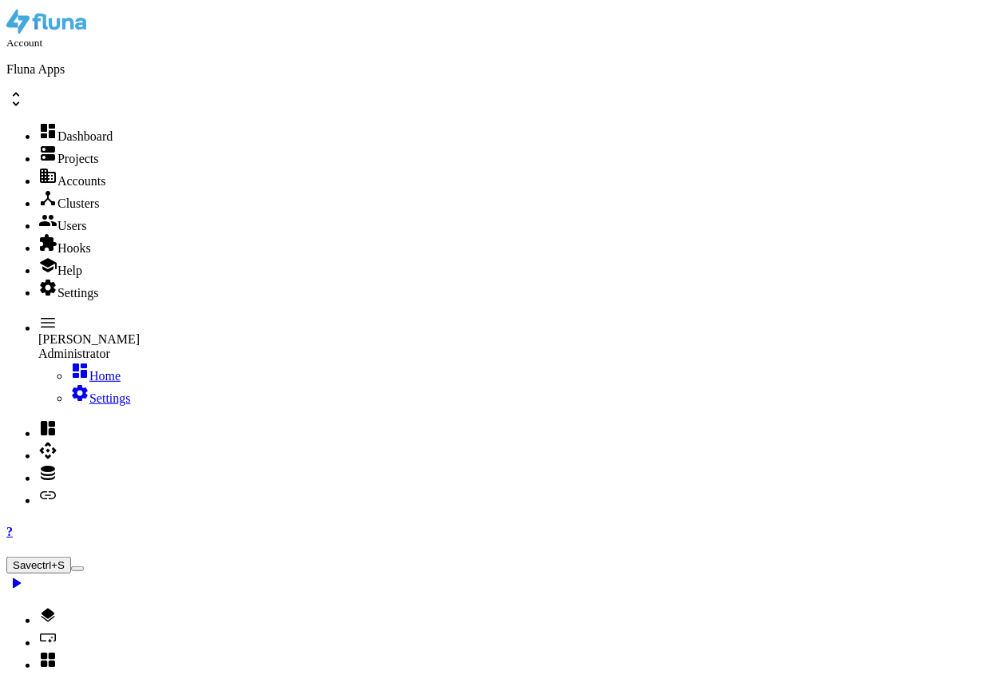
drag, startPoint x: 670, startPoint y: 370, endPoint x: 467, endPoint y: 359, distance: 203.1
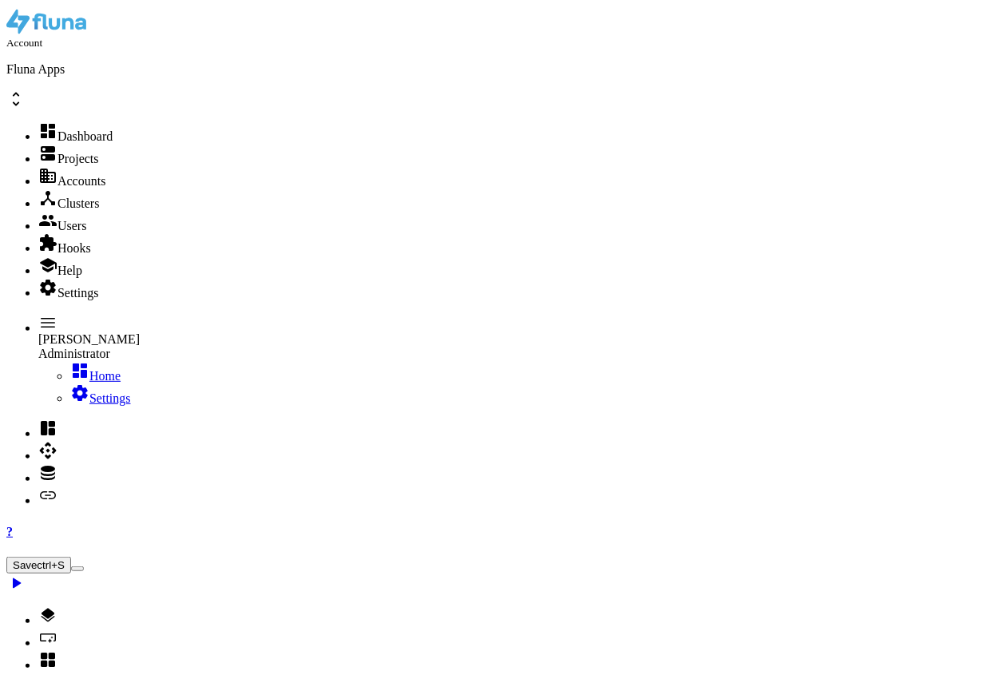
scroll to position [0, 6]
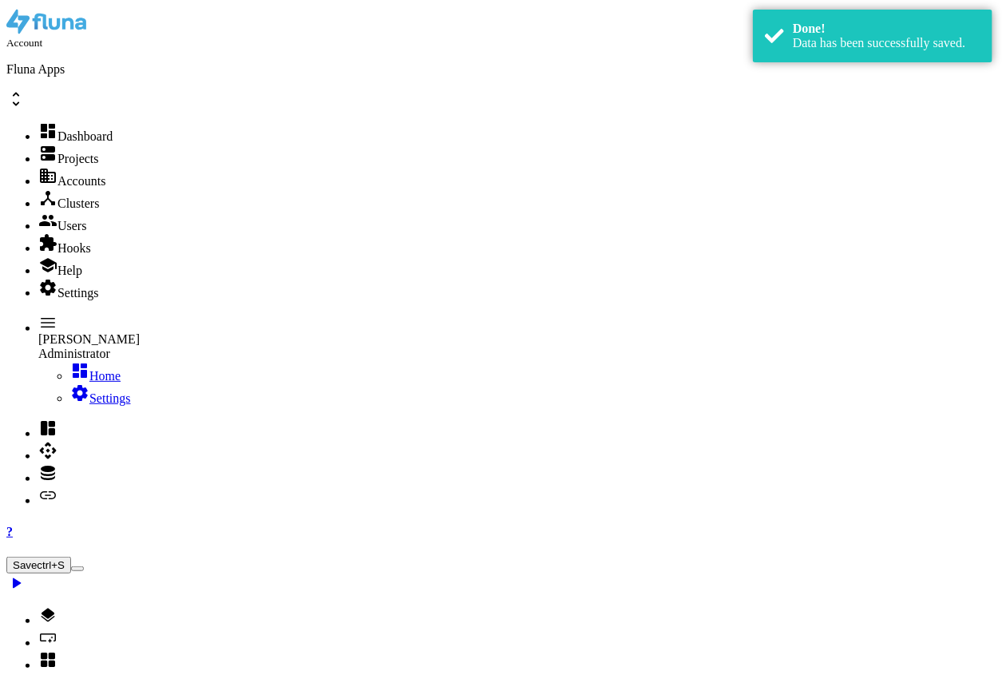
type textarea ""input": ["
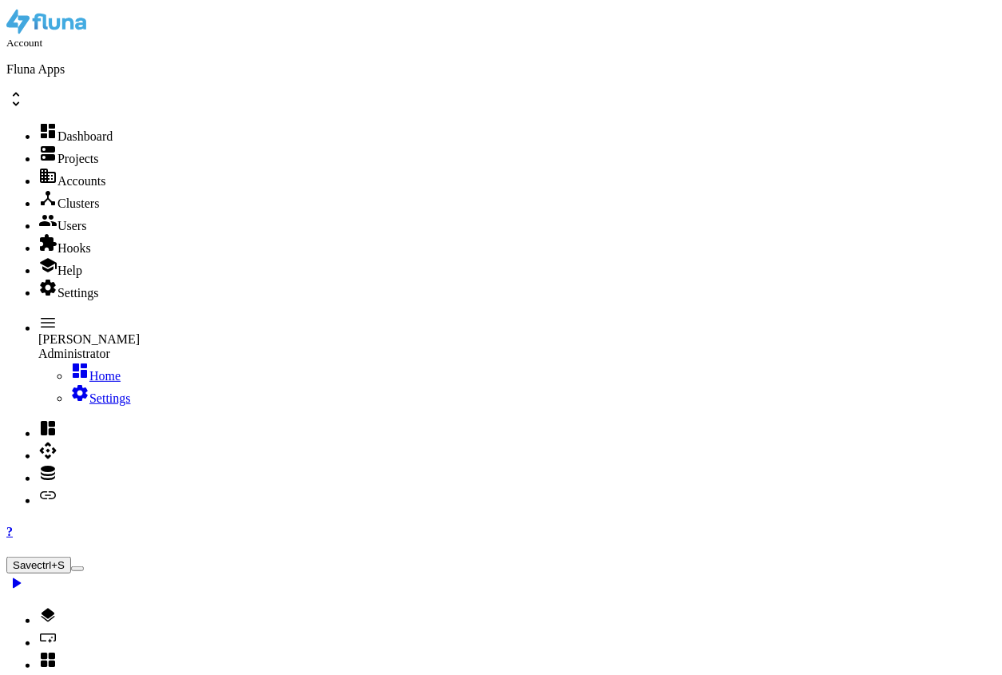
scroll to position [87, 0]
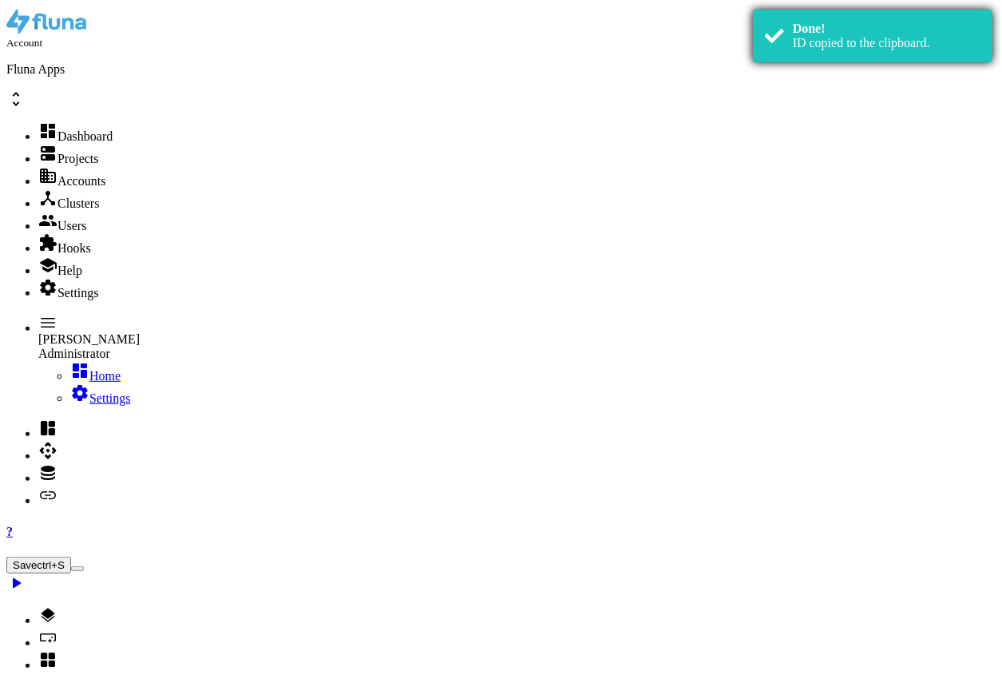
click at [974, 62] on div "Done! ID copied to the clipboard." at bounding box center [873, 36] width 240 height 53
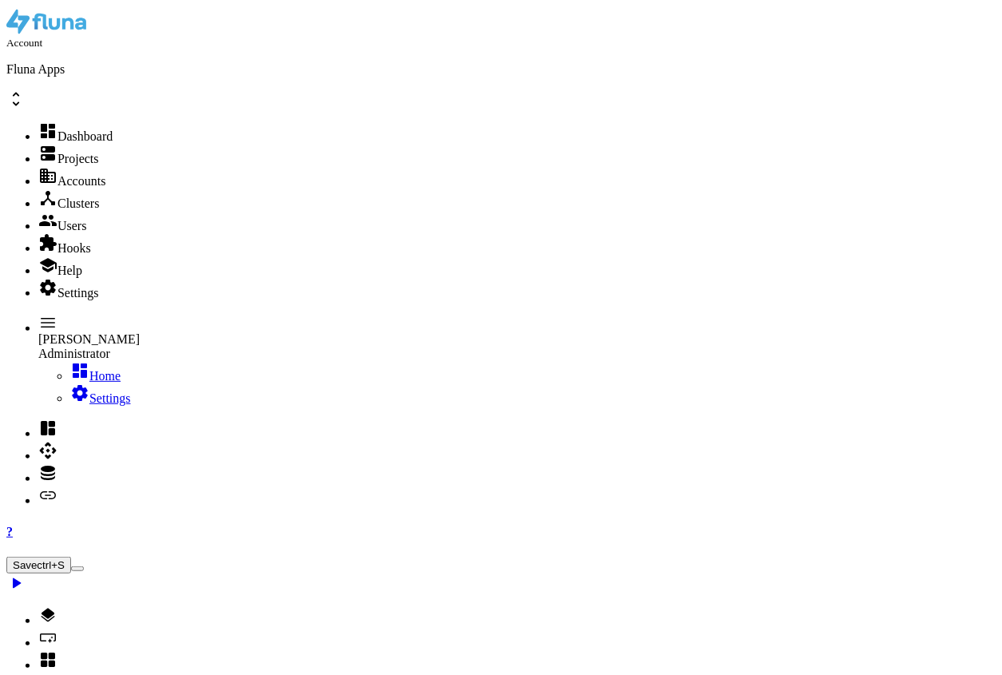
type textarea ""config": {"
type input "d932495d-4d5a-4235-b906-90d2cfff5992"
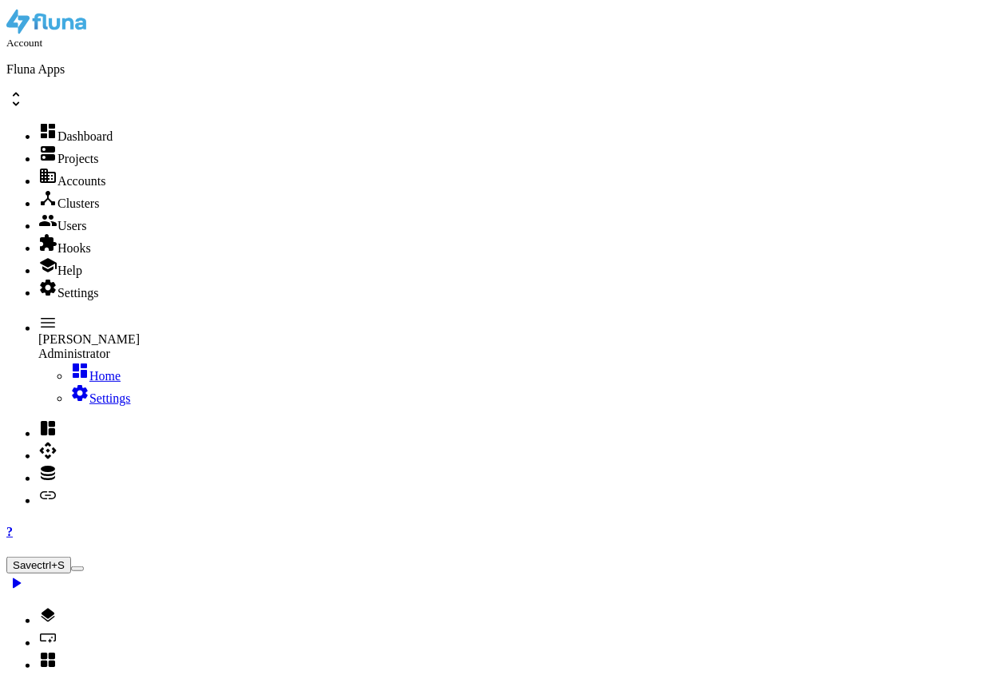
type textarea ""buffer": "output:d932495d-4d5a-4235-b906-90d2cfff5992:","
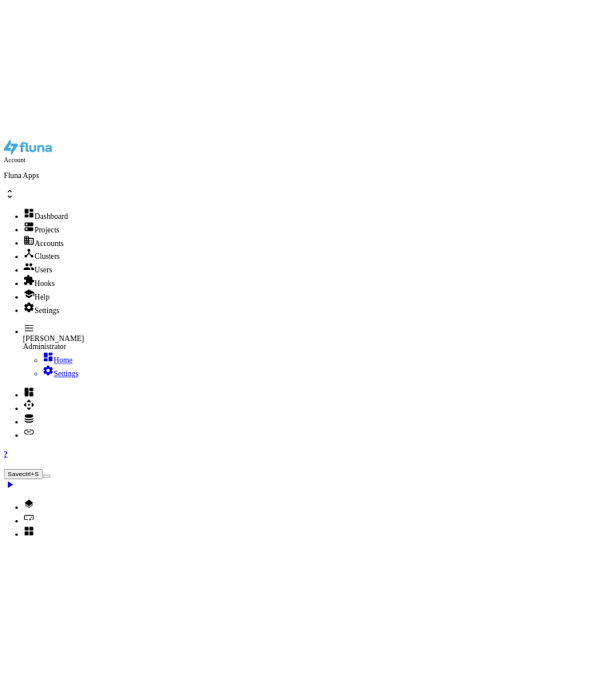
scroll to position [0, 0]
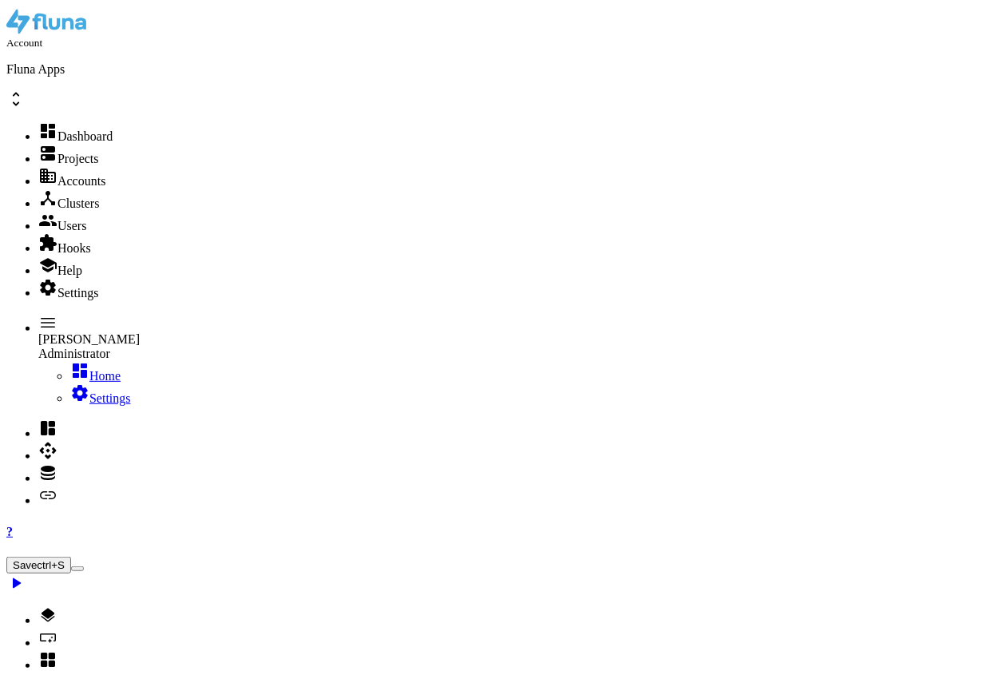
select select
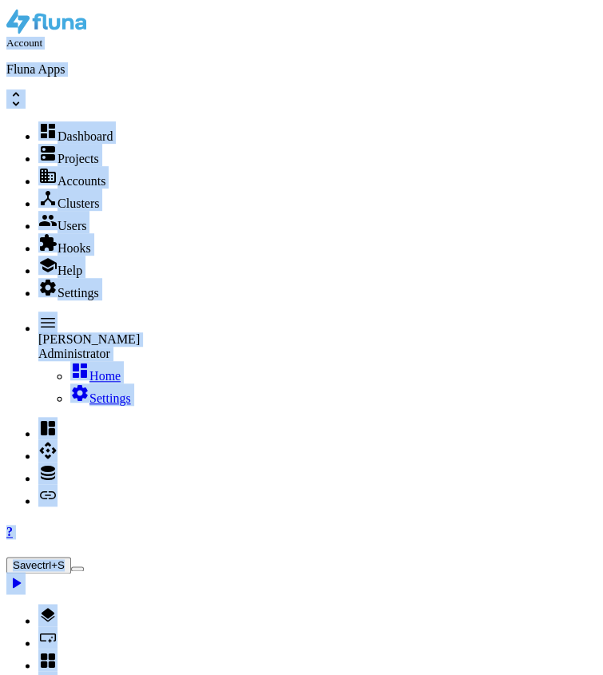
drag, startPoint x: 575, startPoint y: 59, endPoint x: 604, endPoint y: 109, distance: 57.9
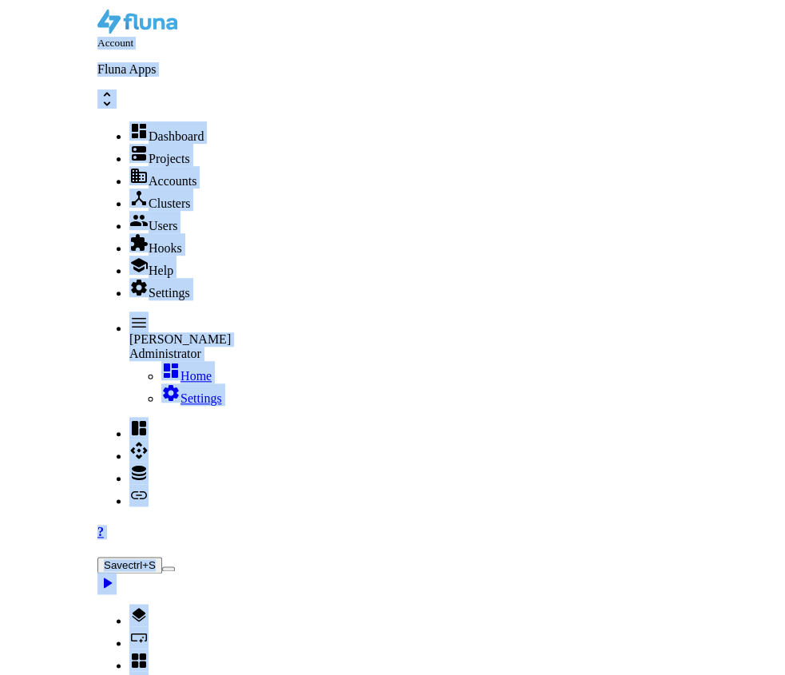
scroll to position [0, 0]
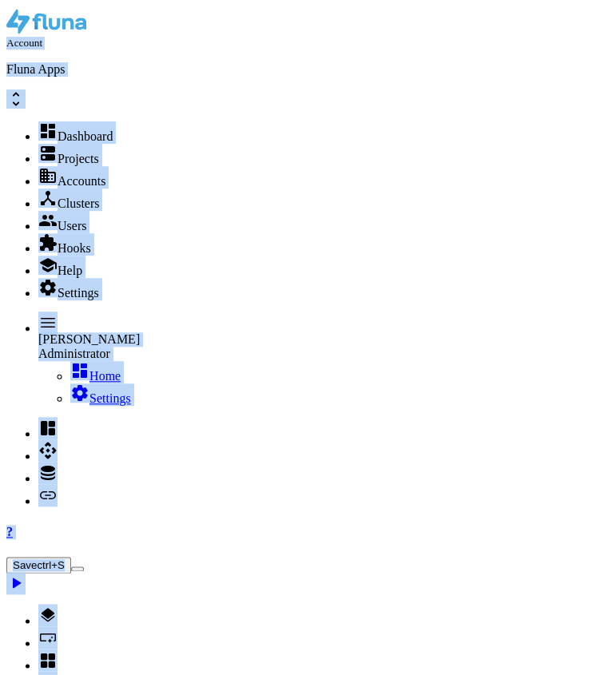
type textarea "{"
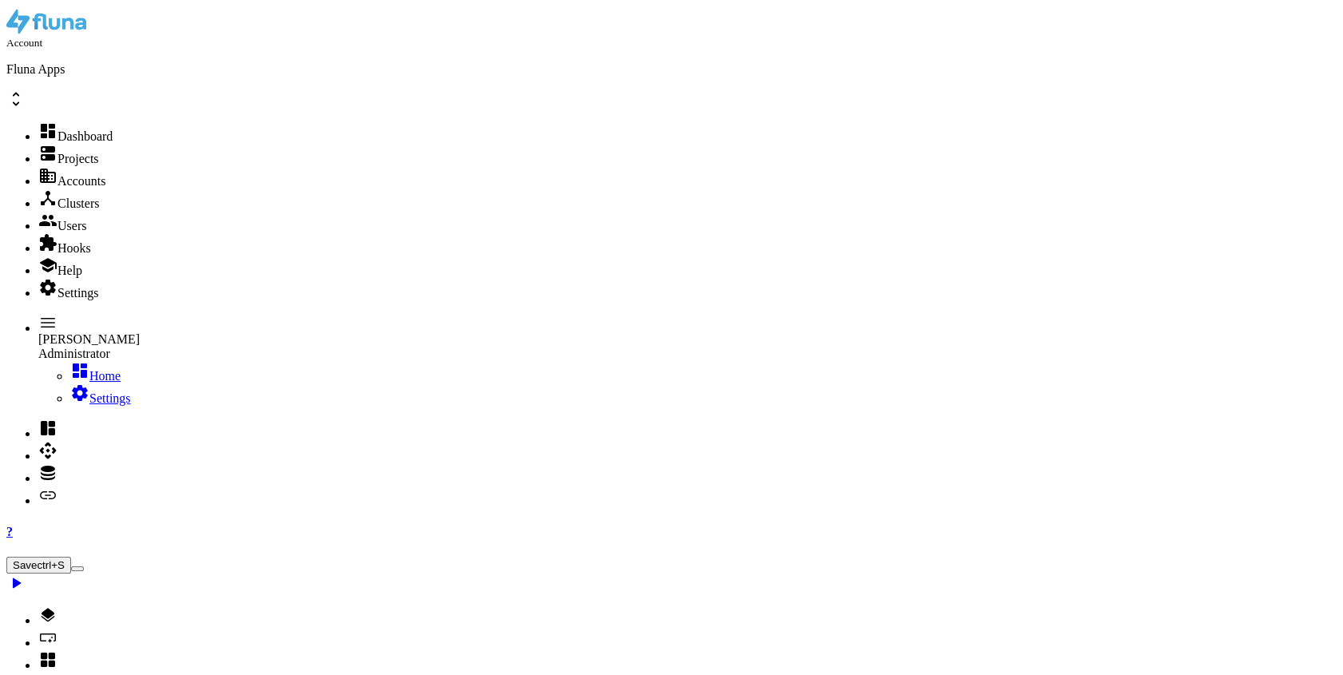
type input "down"
select select
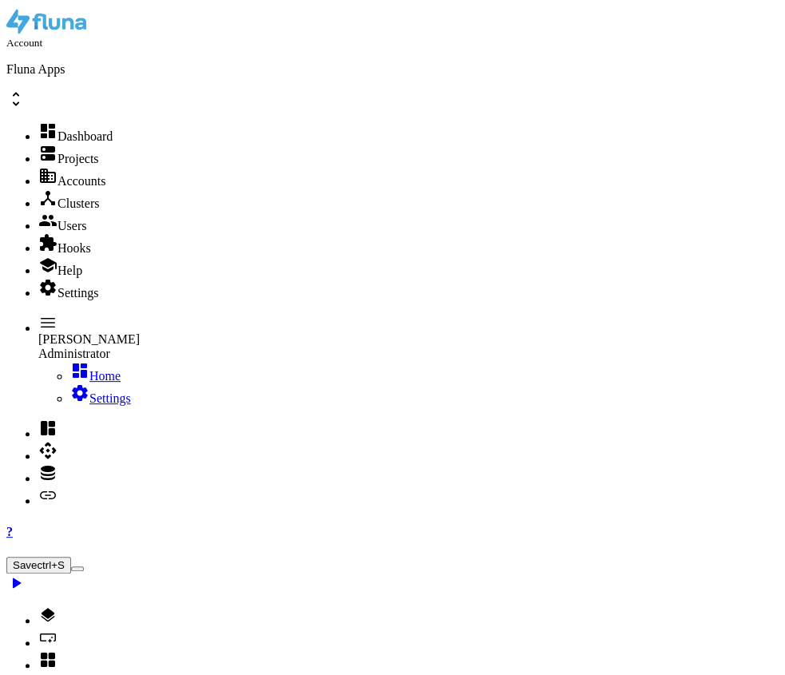
select select
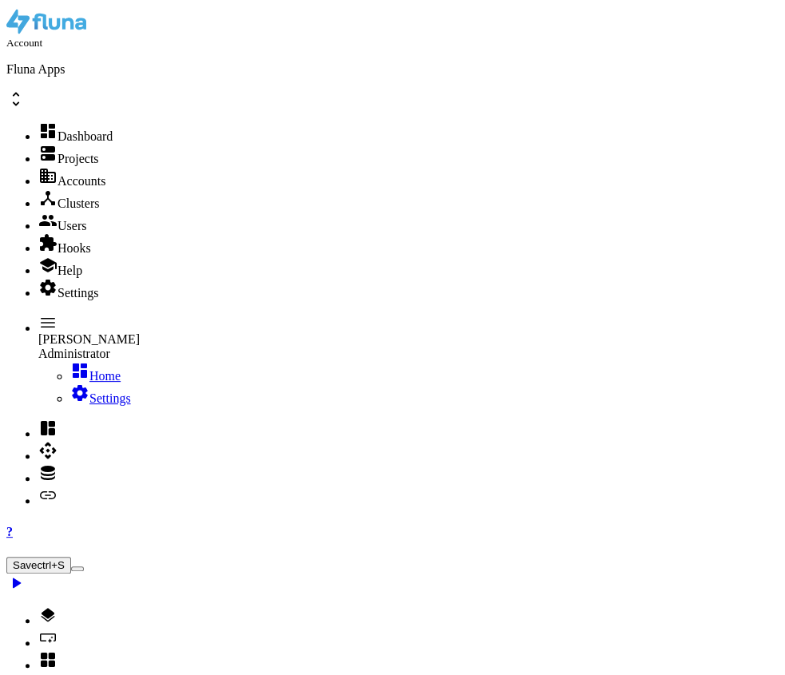
drag, startPoint x: 575, startPoint y: 483, endPoint x: 366, endPoint y: 513, distance: 210.5
type textarea "{"
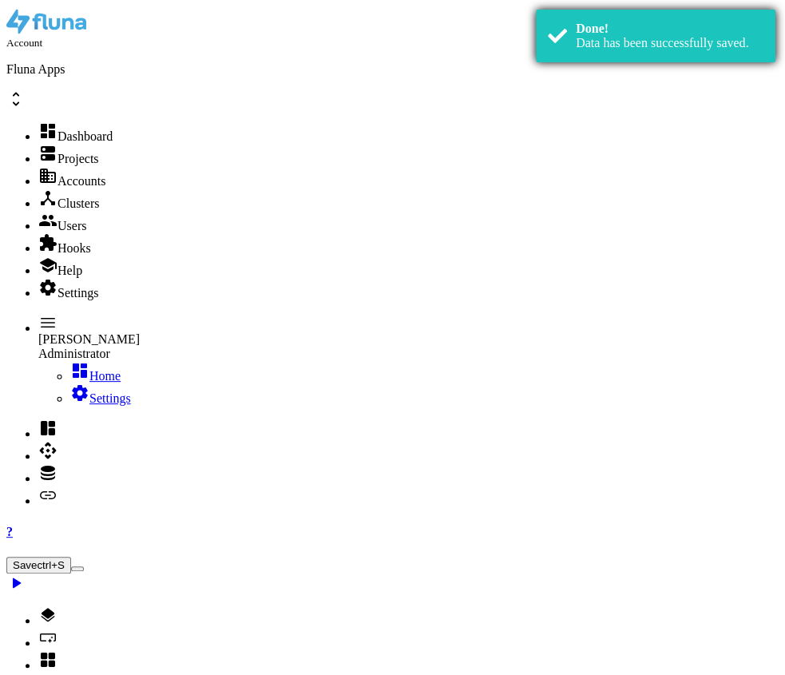
click at [599, 19] on div "Done! Data has been successfully saved." at bounding box center [656, 36] width 240 height 53
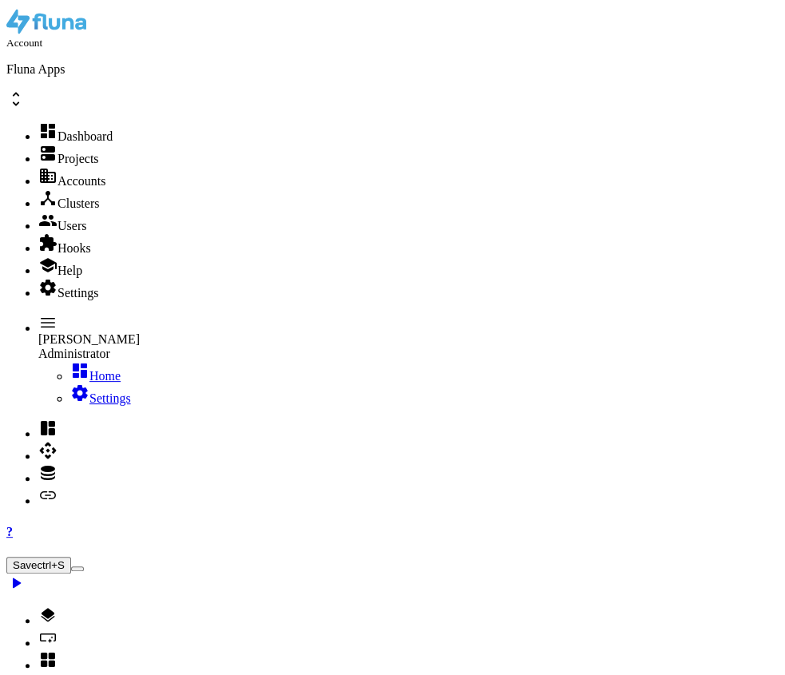
select select
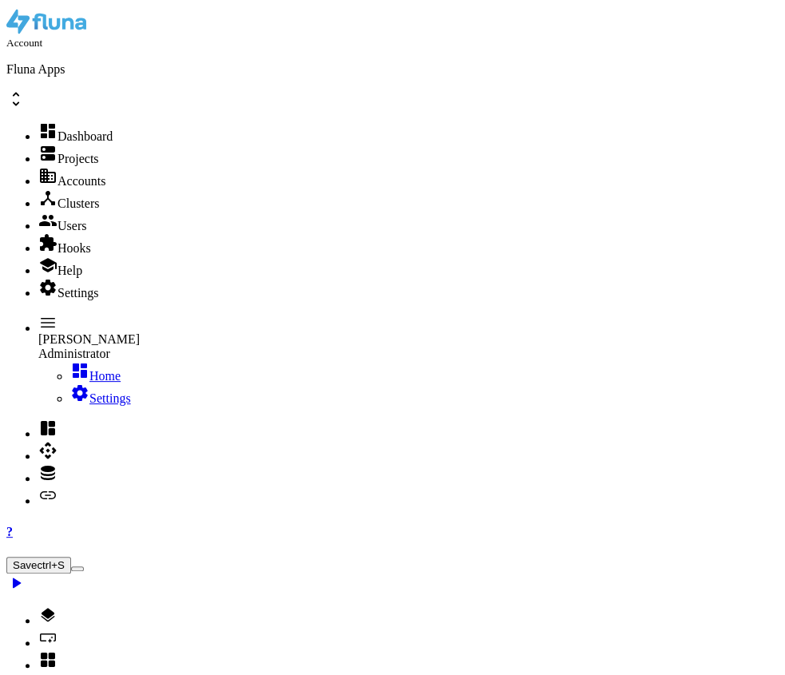
scroll to position [404, 0]
type textarea "{"
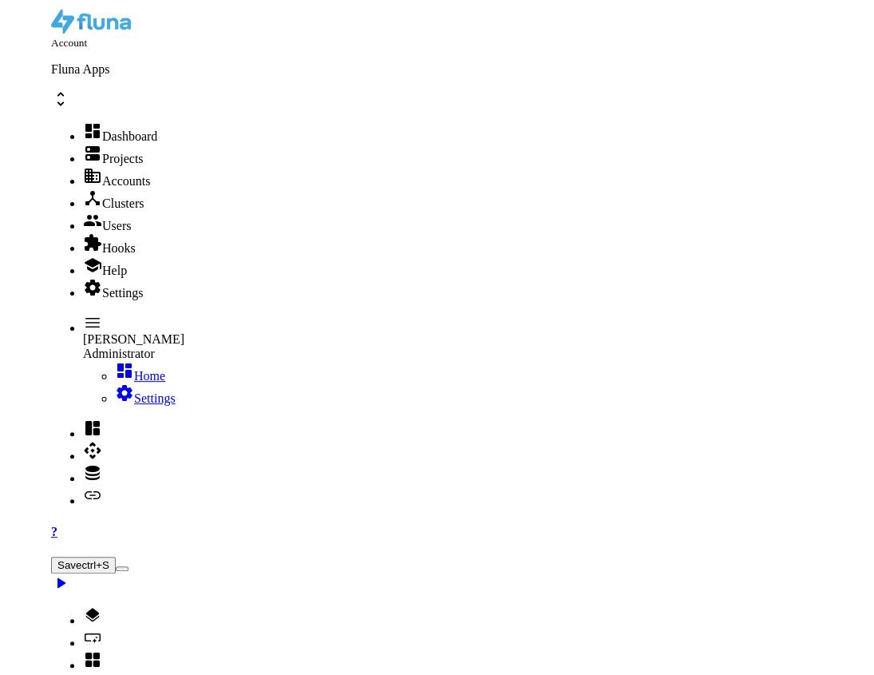
scroll to position [52, 0]
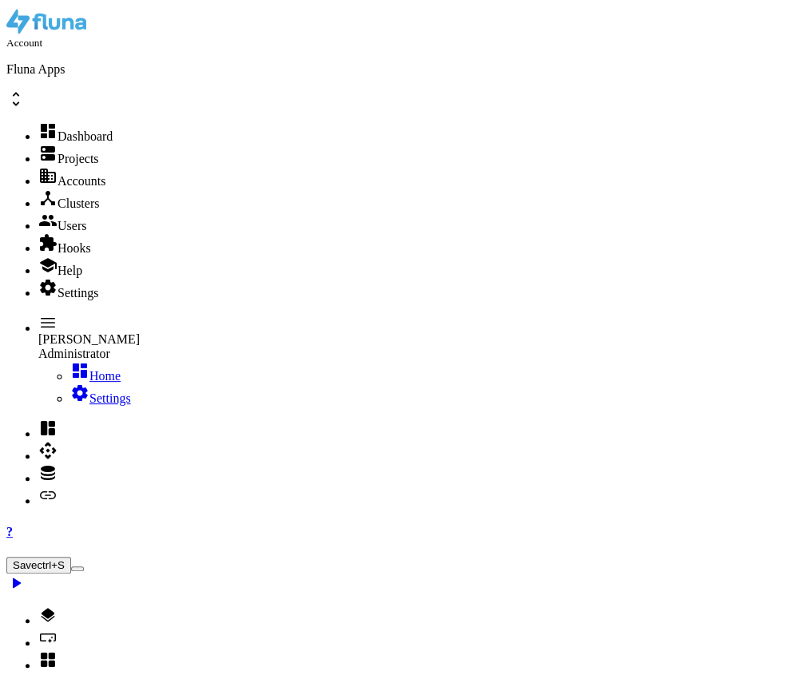
type input "downlo"
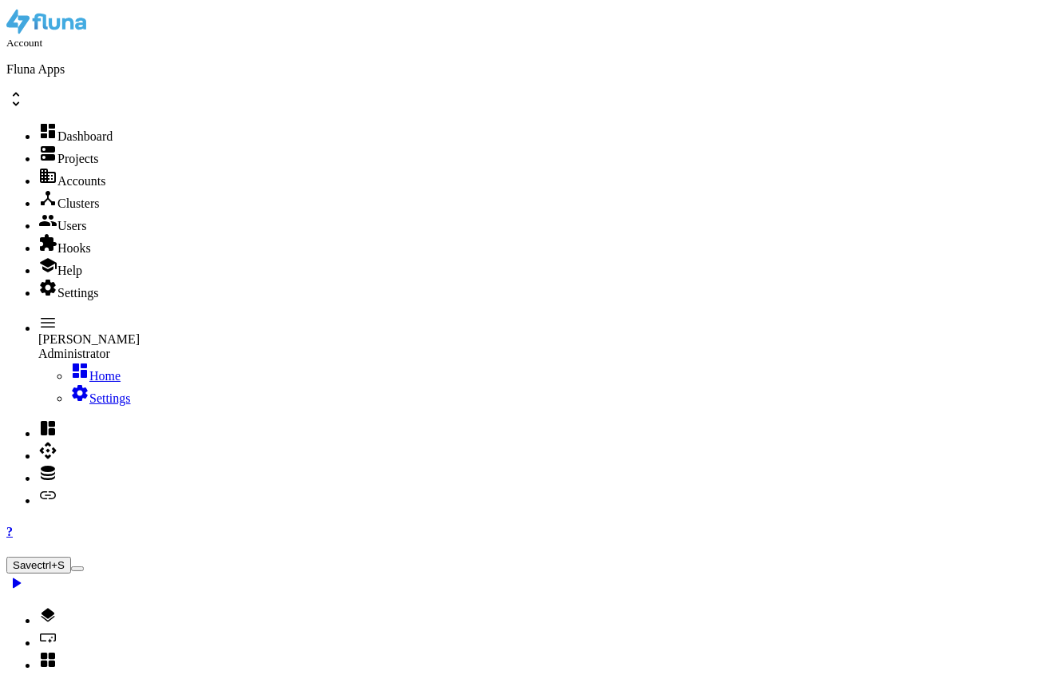
type textarea ""buffer": "output:d932495d-4d5a-4235-b906-90d2cfff5992:","
drag, startPoint x: 986, startPoint y: 384, endPoint x: 891, endPoint y: 380, distance: 95.1
drag, startPoint x: 886, startPoint y: 390, endPoint x: 933, endPoint y: 390, distance: 47.1
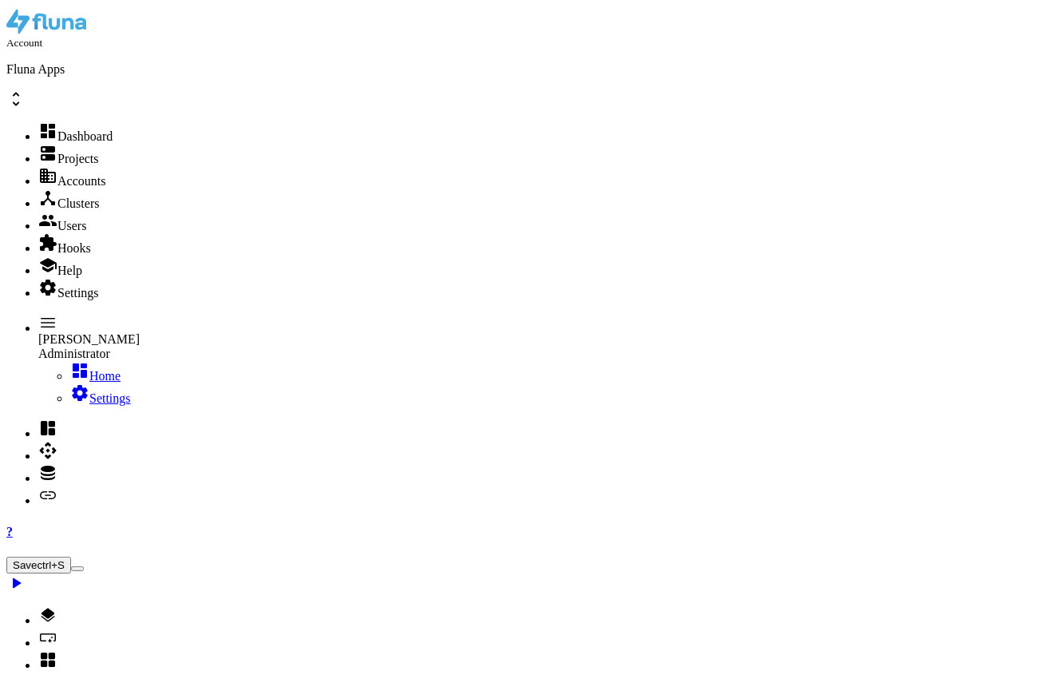
paste textarea ""output:d932495d-4d5a-4235-b906-90d2cfff5992:""
paste textarea "output:d932495d-4d5a-4235-b906-90d2cfff5992:"""
paste textarea ""output:d932495d-4d5a-4235-b906-90d2cfff5992:""
drag, startPoint x: 846, startPoint y: 459, endPoint x: 830, endPoint y: 419, distance: 43.0
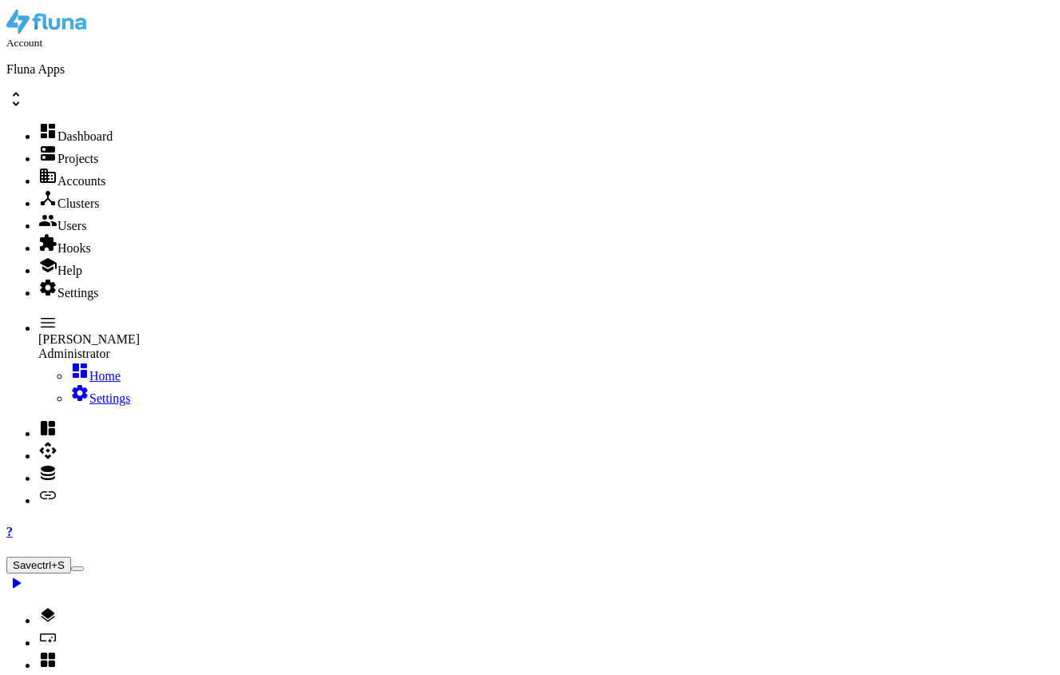
drag, startPoint x: 839, startPoint y: 463, endPoint x: 837, endPoint y: 412, distance: 51.2
type textarea "}"
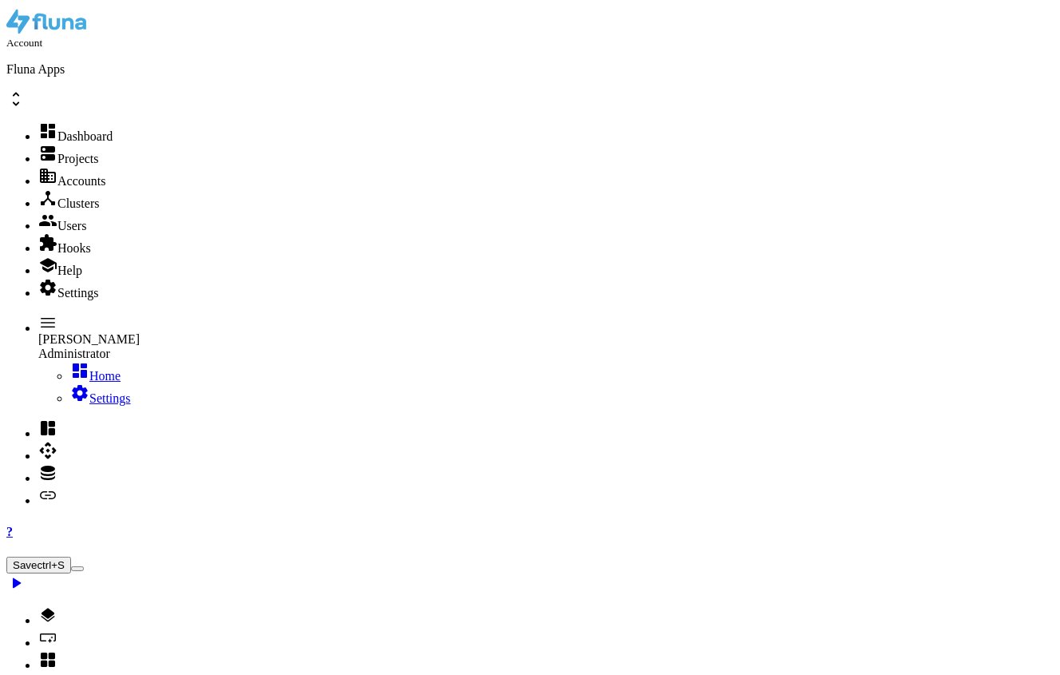
select select
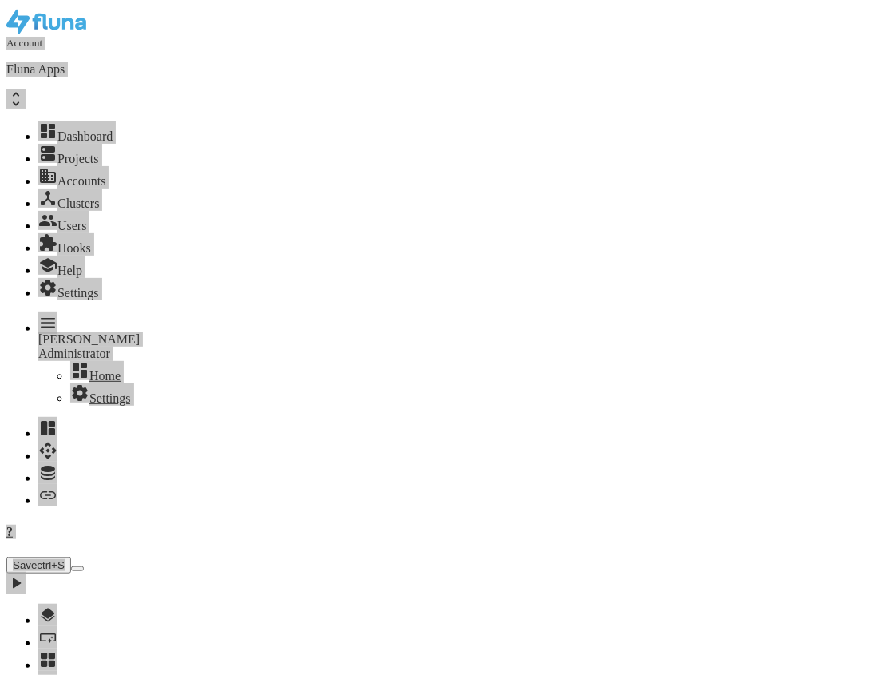
scroll to position [158, 0]
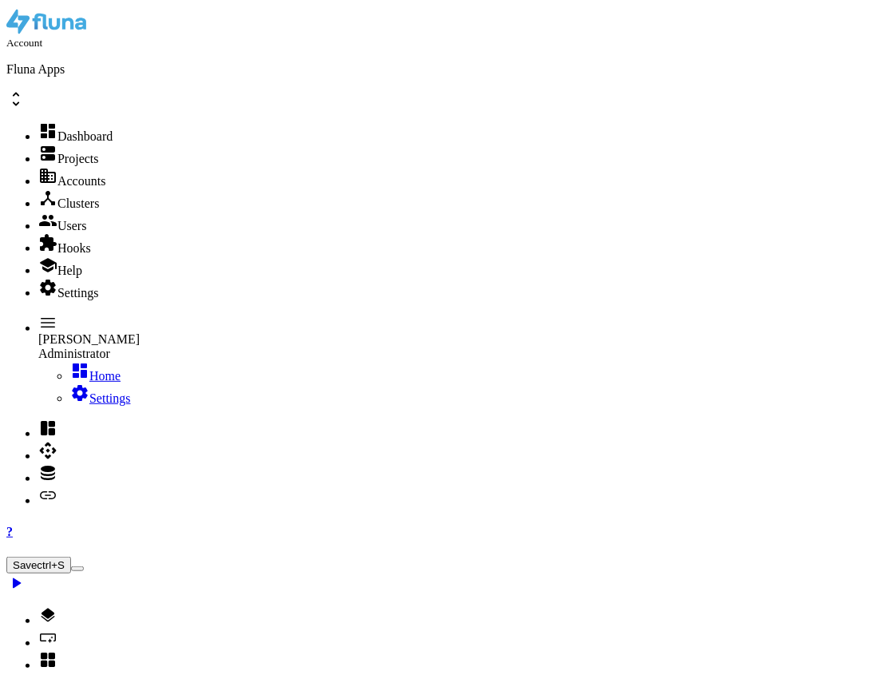
type textarea ""path": "/tmp/16de6692-90ee-4900-8c56-0e7507609948.pdf","
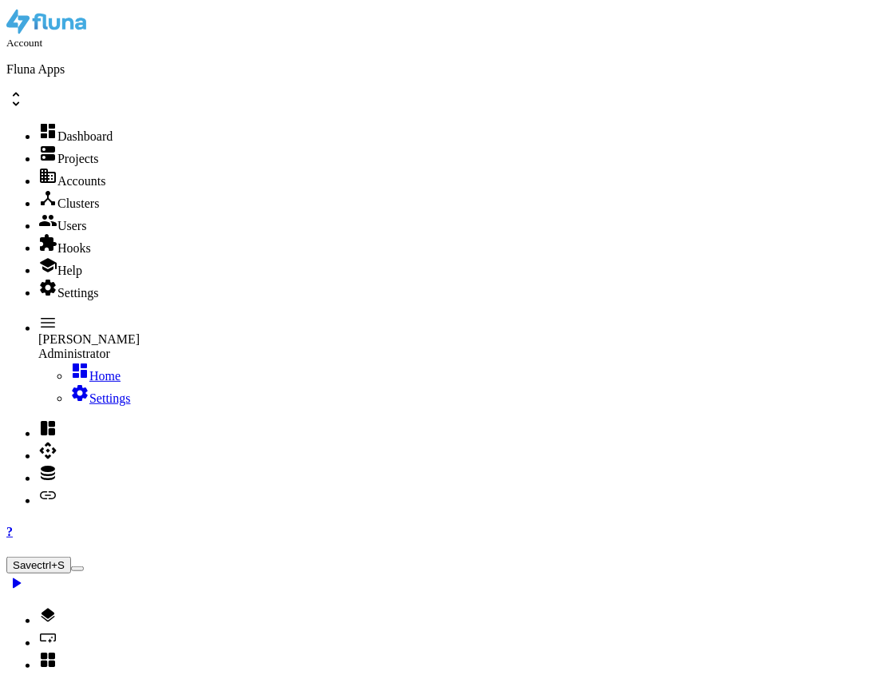
paste textarea
drag, startPoint x: 783, startPoint y: 451, endPoint x: 741, endPoint y: 439, distance: 44.0
type textarea ""key": "output:774bda20-ccf4-4bd2-83aa-5f79e7b6374b:result""
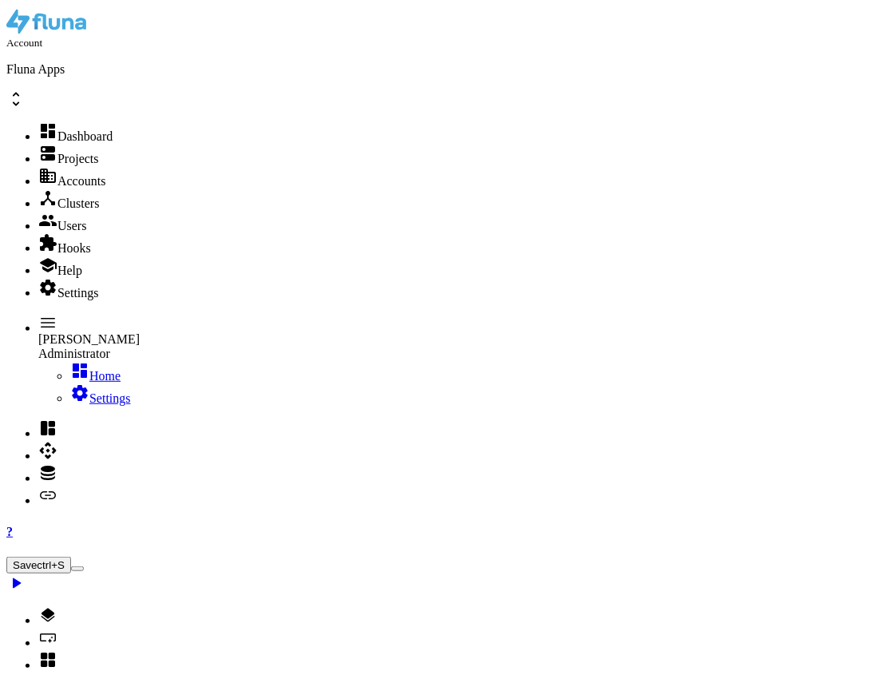
select select
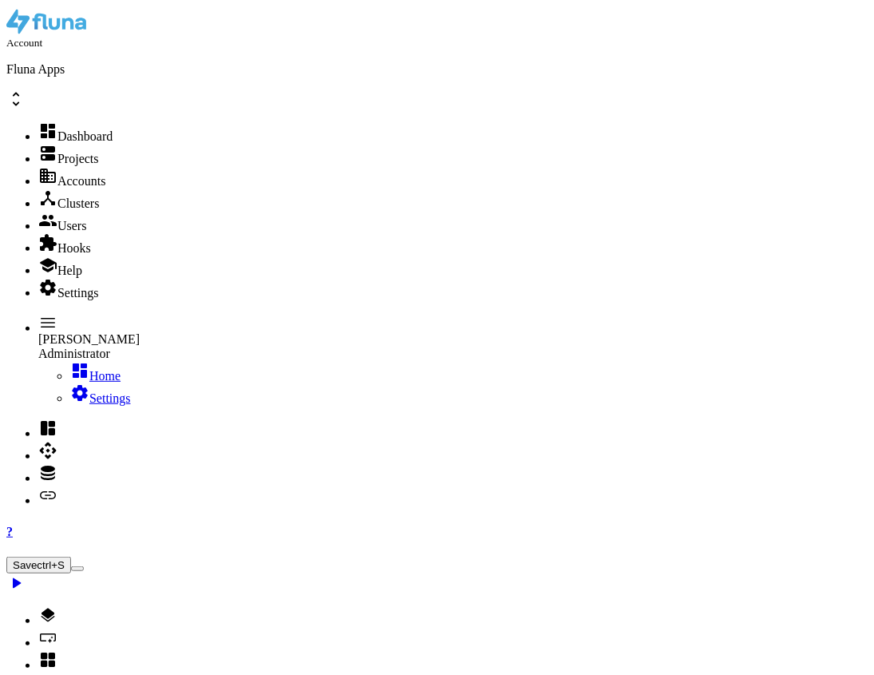
select select
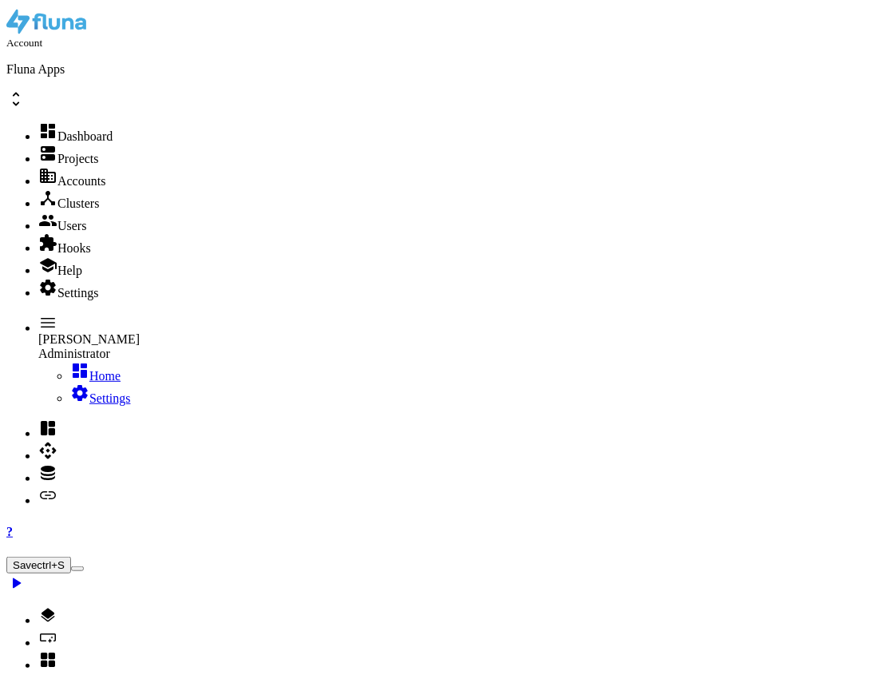
type input "uplo"
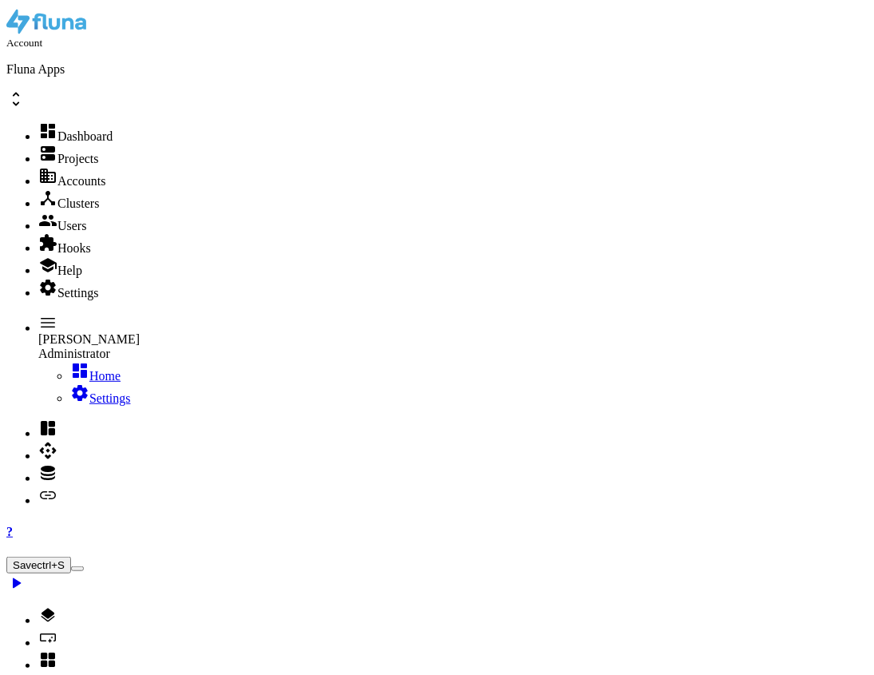
select select
type textarea ""key": "output:774bda20-ccf4-4bd2-83aa-5f79e7b6374b:result""
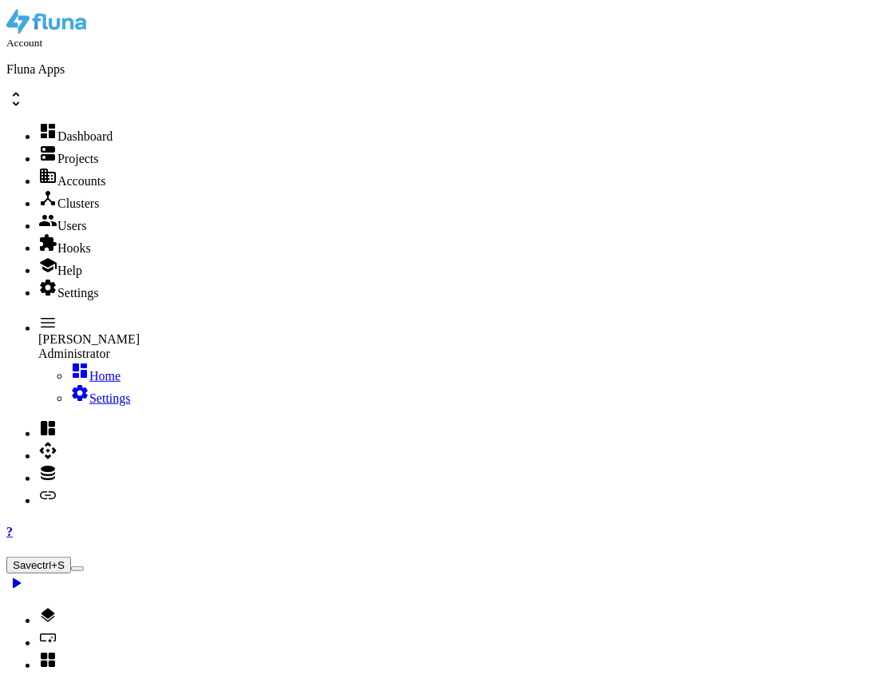
type textarea "},"
paste textarea "}"
type textarea "},"
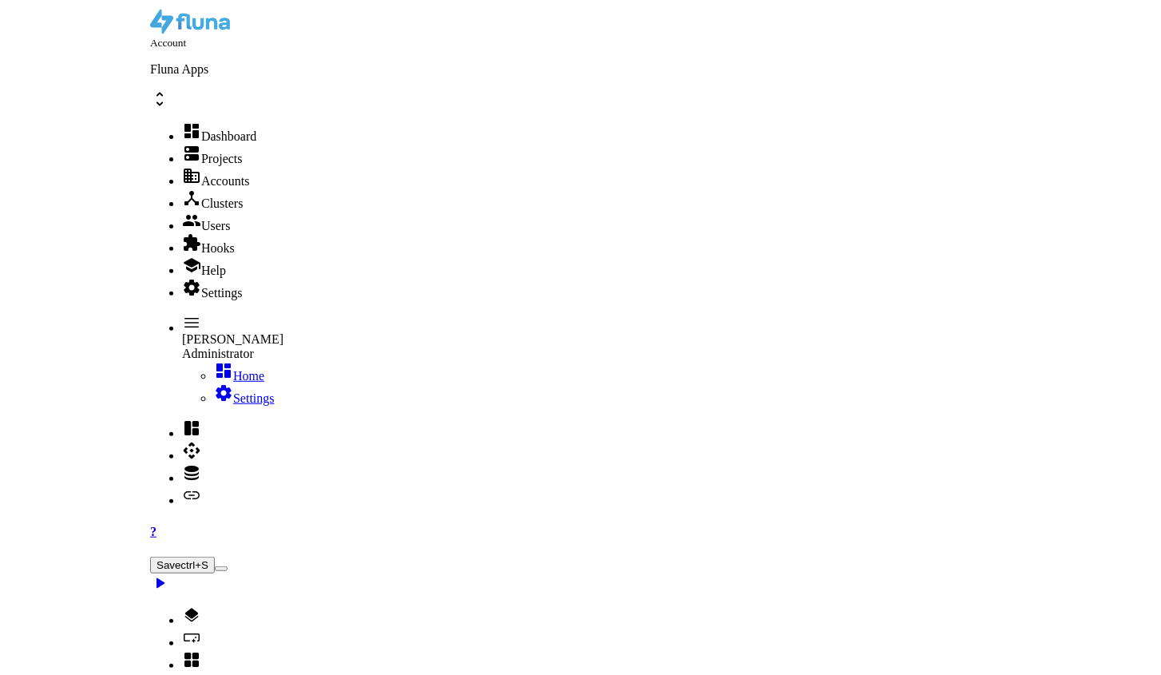
scroll to position [0, 0]
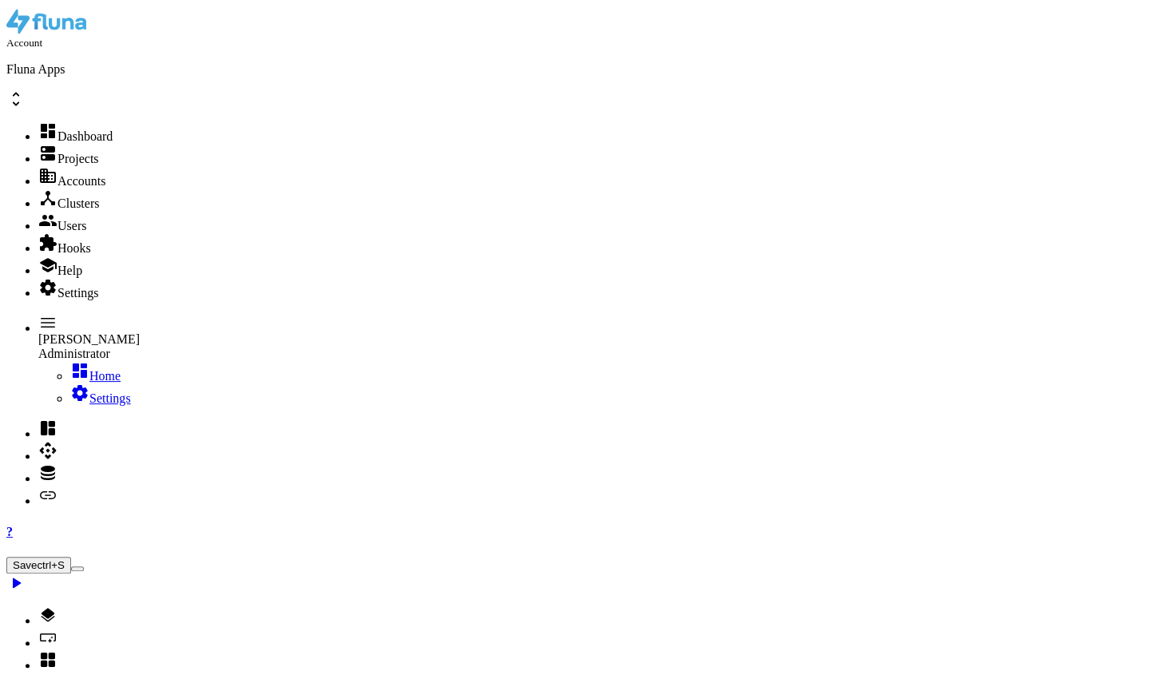
drag, startPoint x: 1131, startPoint y: 145, endPoint x: 1130, endPoint y: 153, distance: 8.0
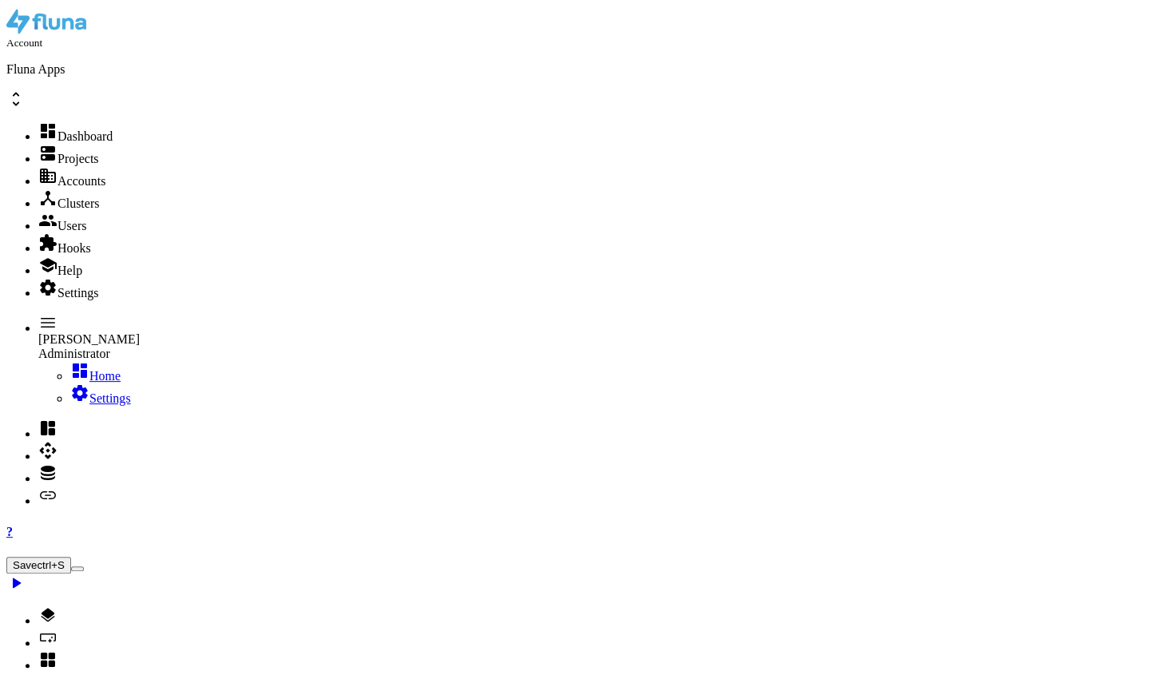
drag, startPoint x: 1014, startPoint y: 373, endPoint x: 1045, endPoint y: 389, distance: 35.0
paste textarea "5847af6d-e81a-4311-9088-c457634a31e6"
drag, startPoint x: 1046, startPoint y: 390, endPoint x: 1077, endPoint y: 394, distance: 31.4
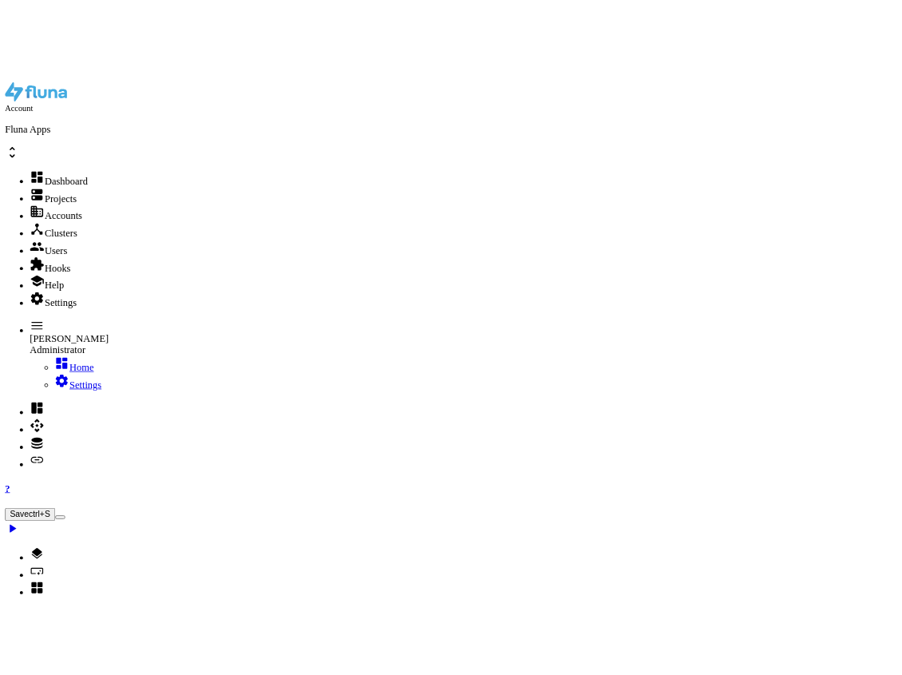
scroll to position [0, 26]
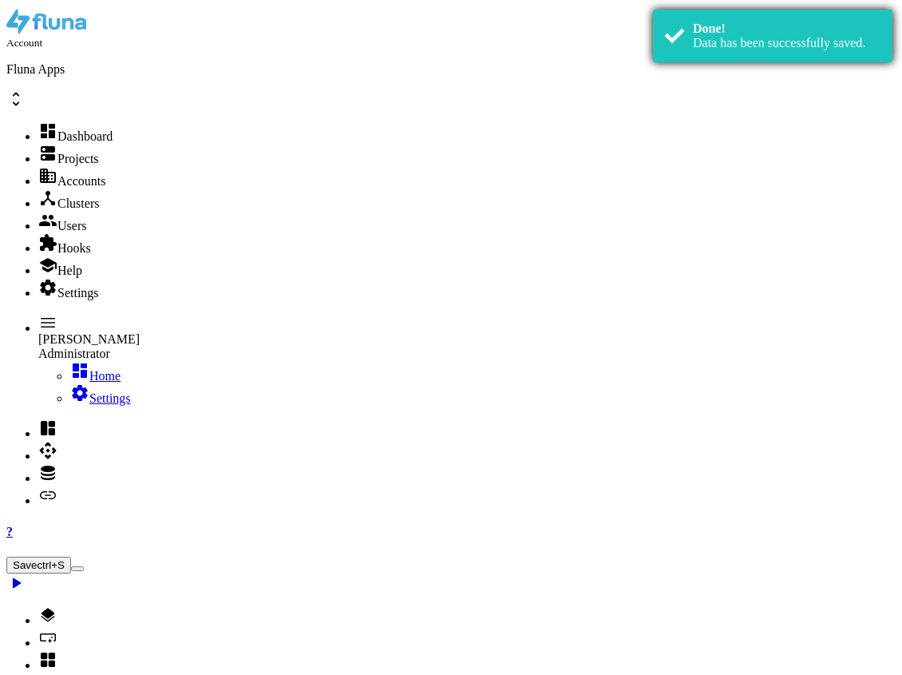
type textarea ""key": "output:5847af6d-e81a-4311-9088-c457634a31e6:data.key""
click at [864, 42] on div "Data has been successfully saved." at bounding box center [787, 43] width 188 height 14
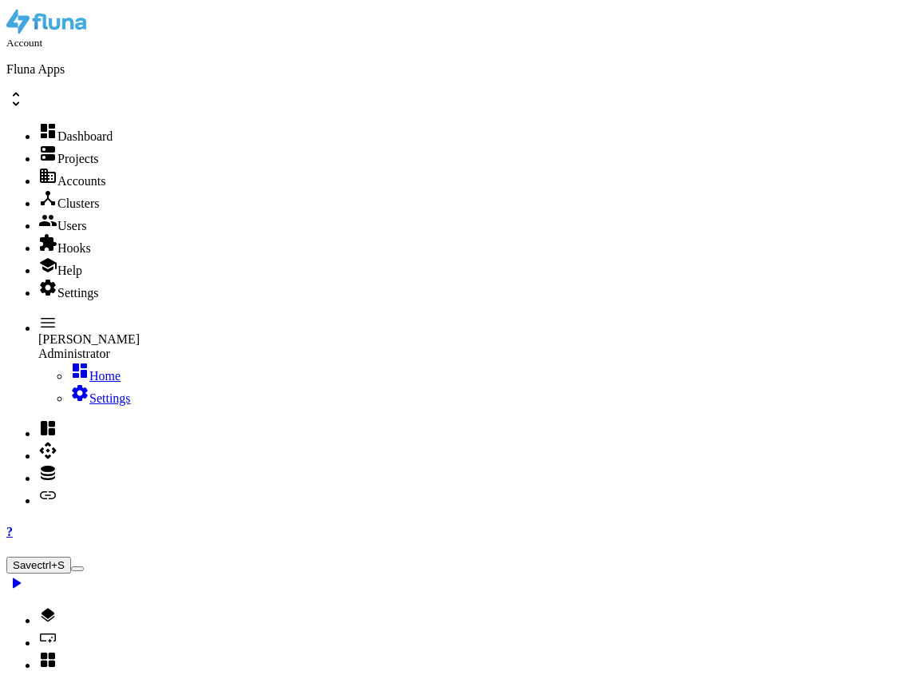
select select
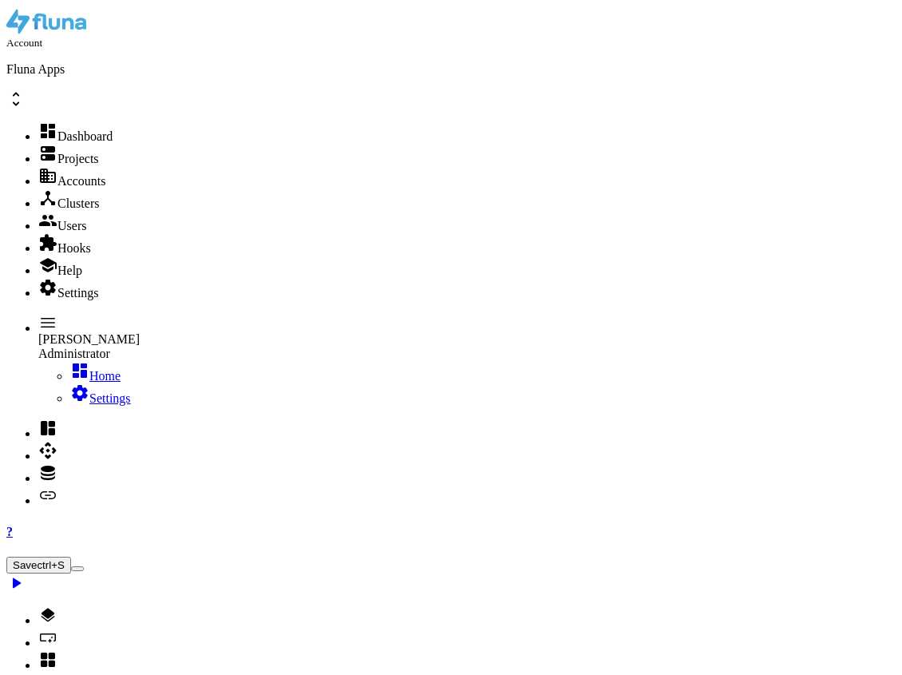
type input "m"
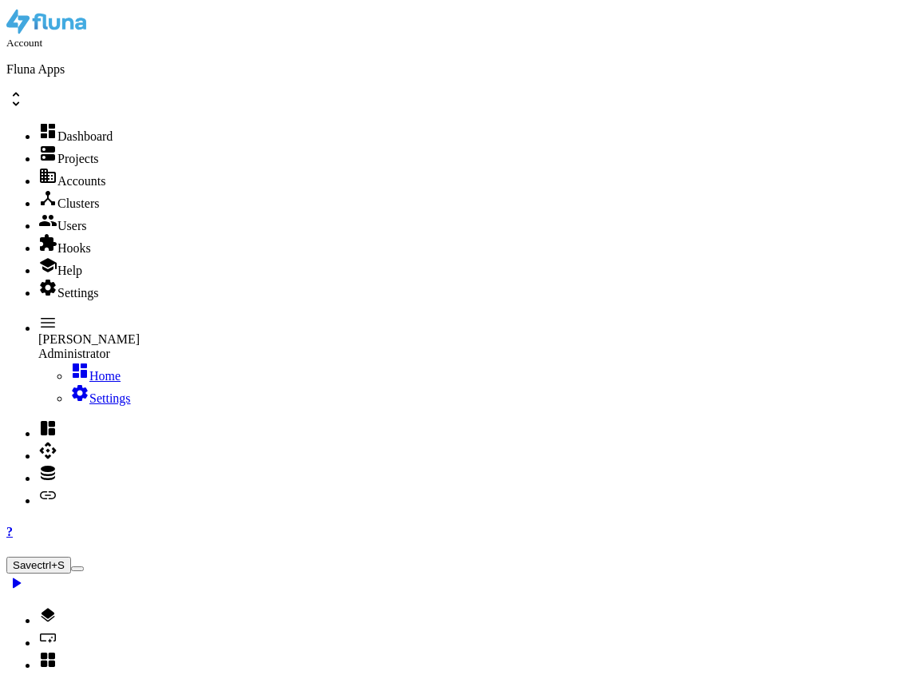
type input "dumm"
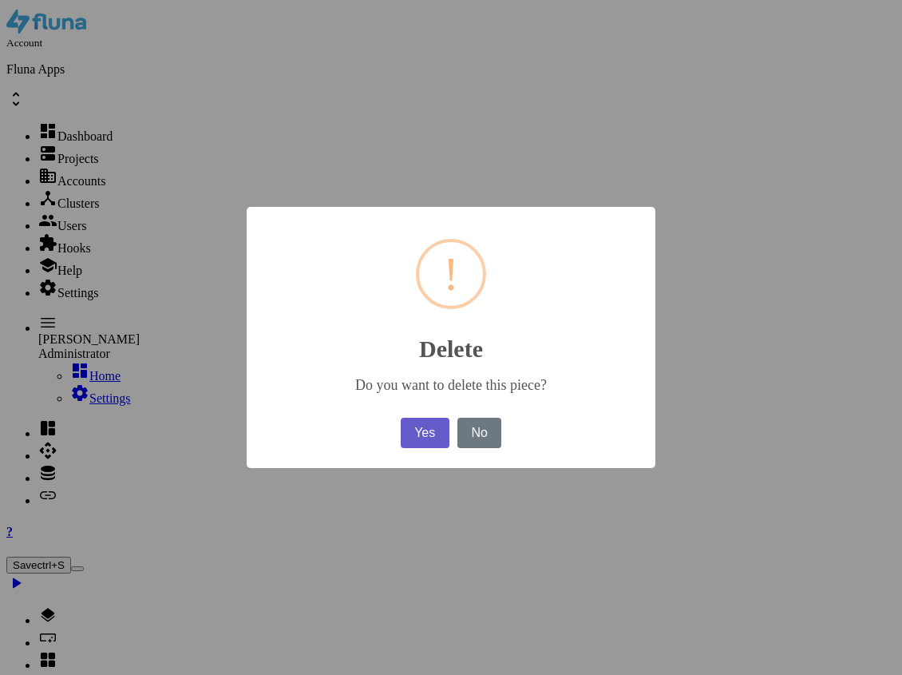
click at [433, 446] on button "Yes" at bounding box center [425, 433] width 49 height 30
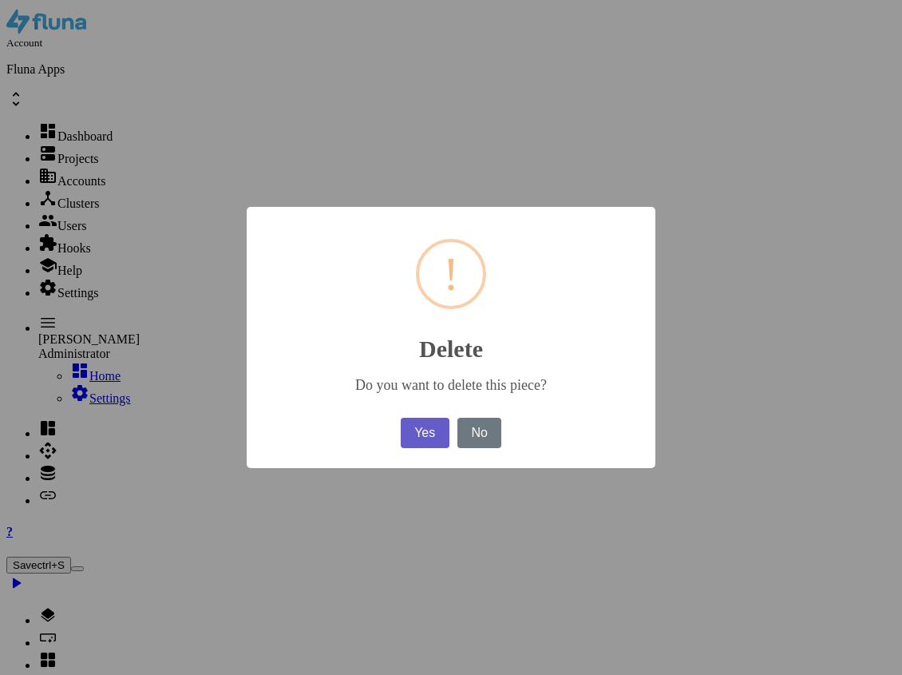
click at [426, 435] on button "Yes" at bounding box center [425, 433] width 49 height 30
